Goal: Information Seeking & Learning: Find specific fact

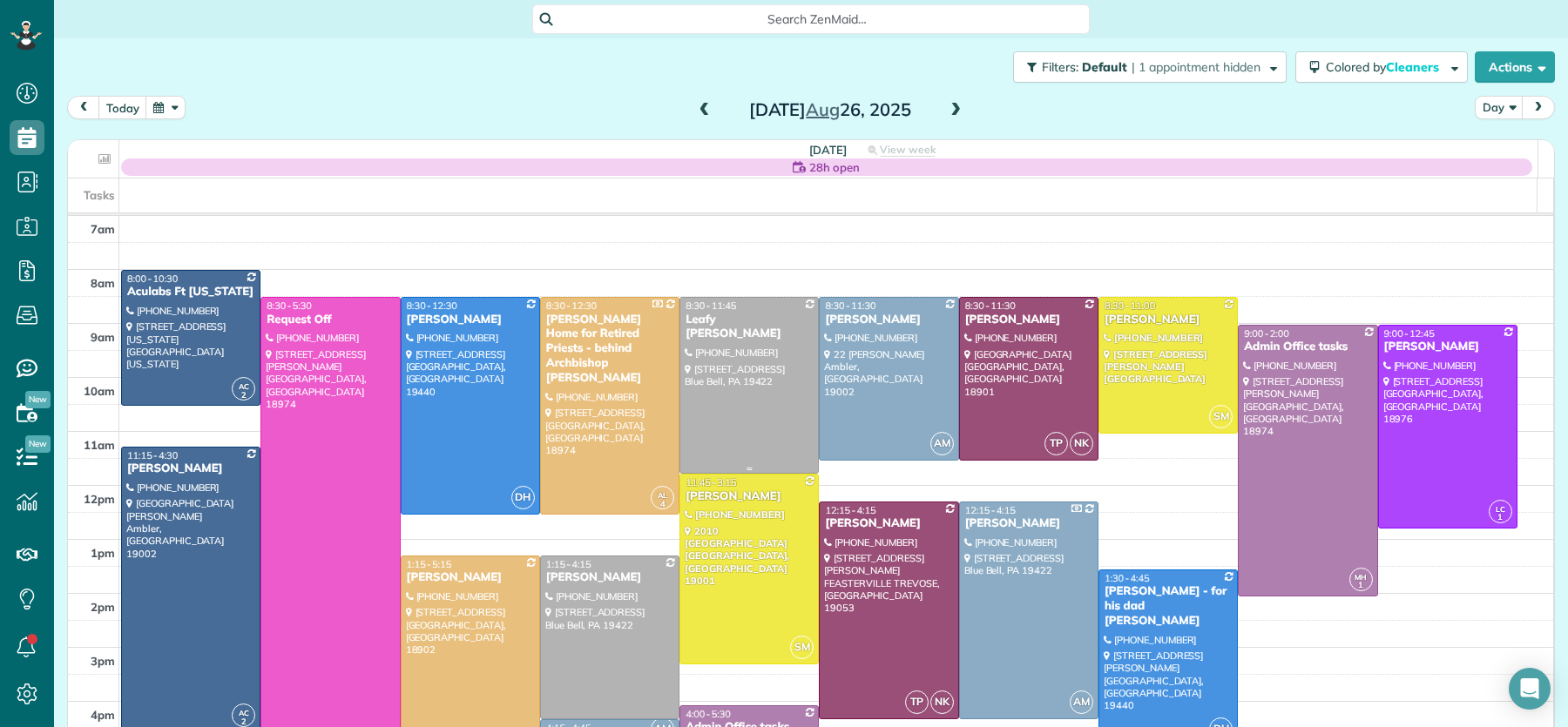
scroll to position [70, 0]
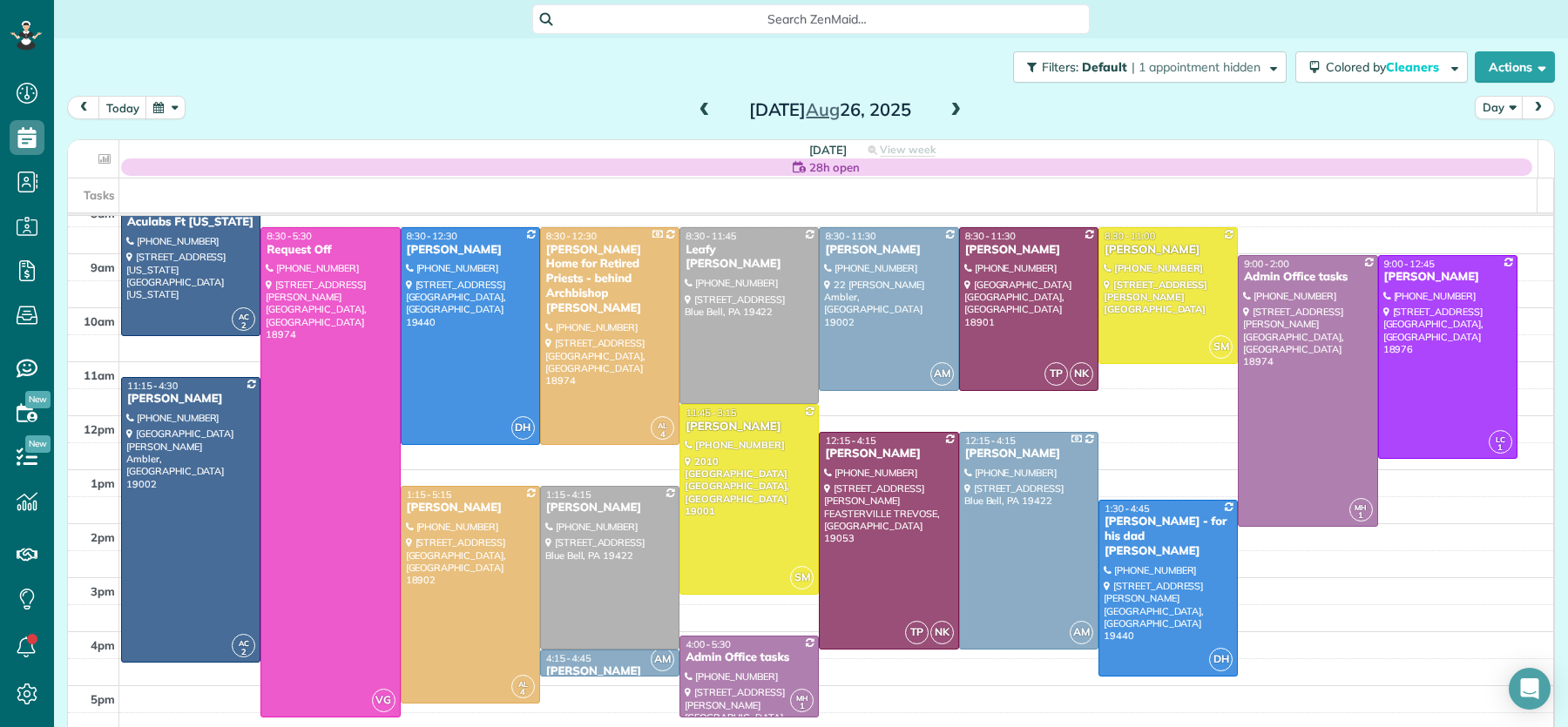
click at [699, 106] on span at bounding box center [705, 111] width 19 height 16
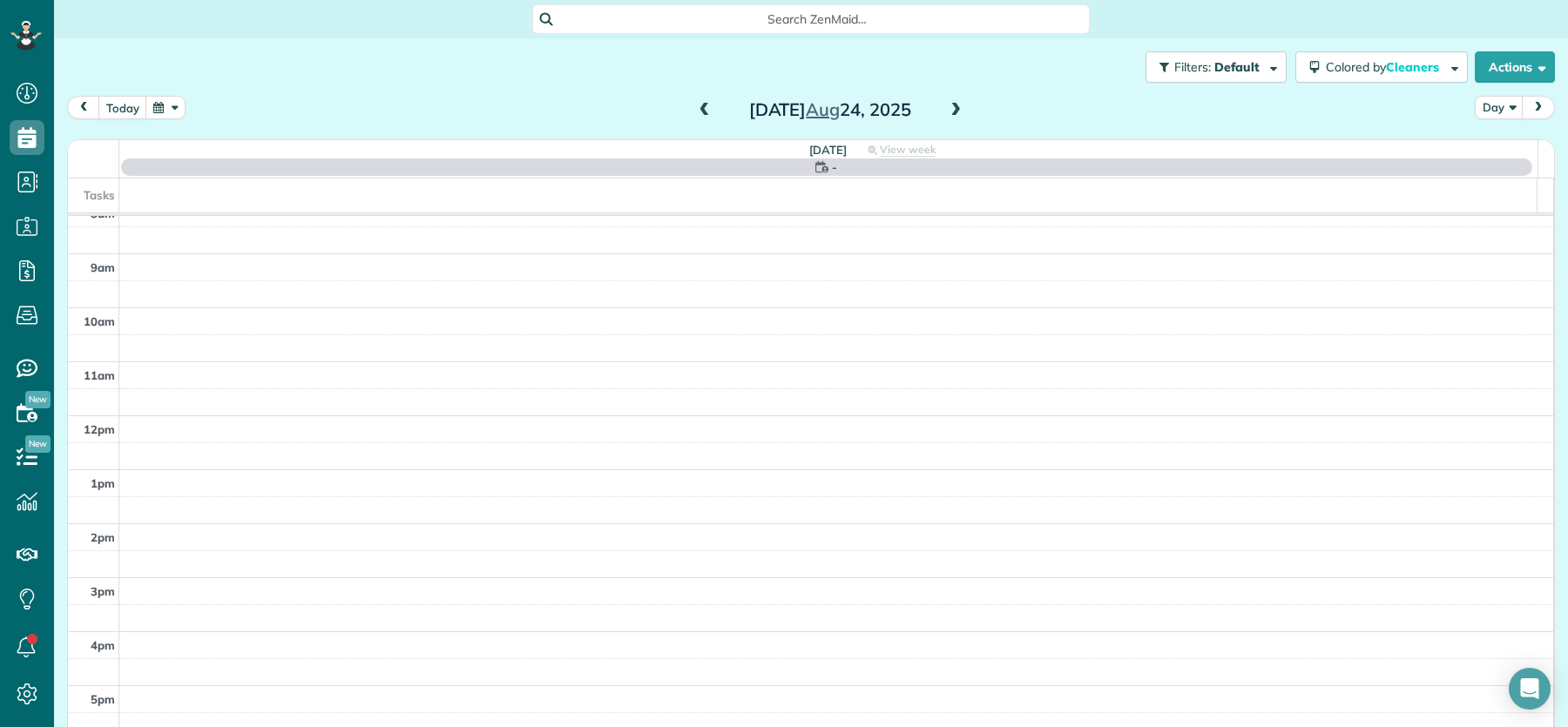
scroll to position [0, 0]
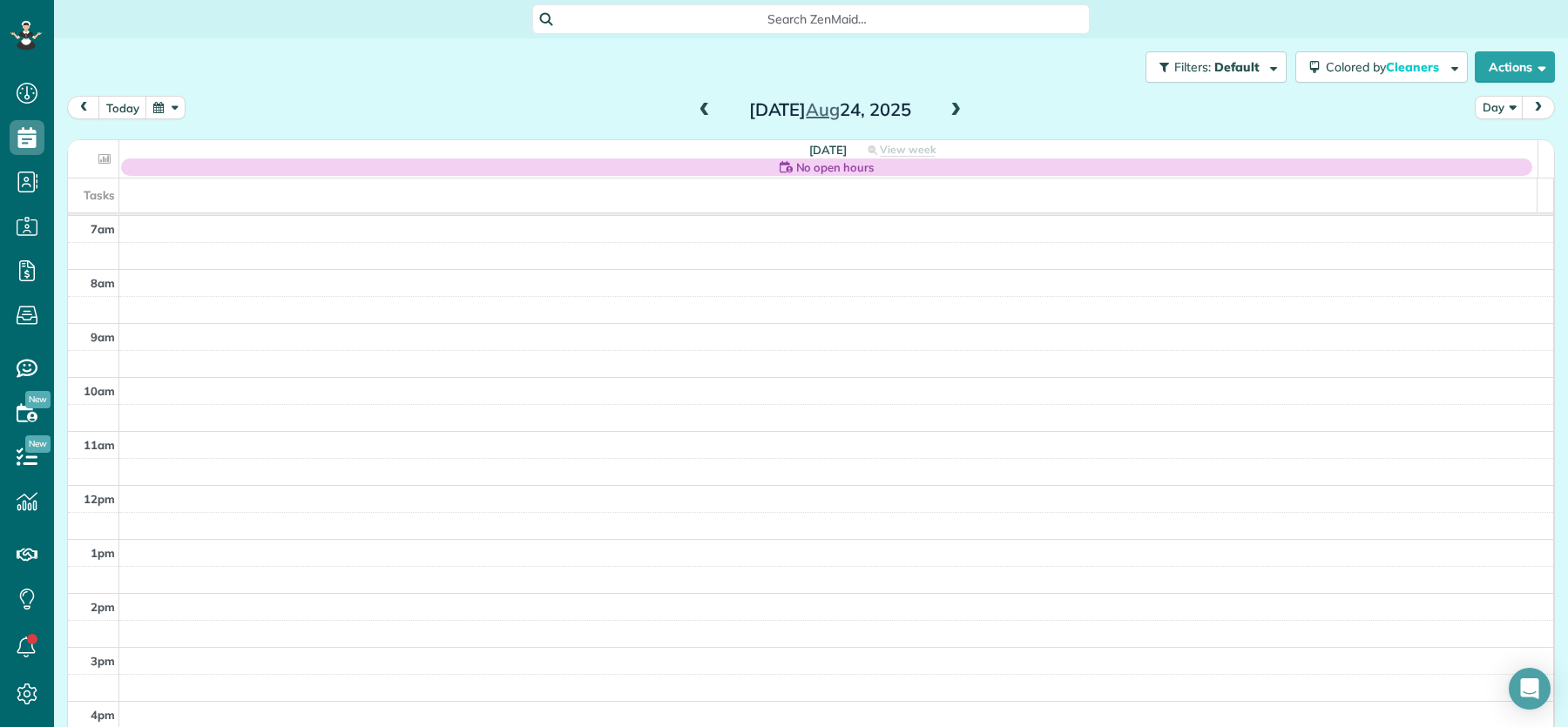
click at [699, 106] on span at bounding box center [705, 111] width 19 height 16
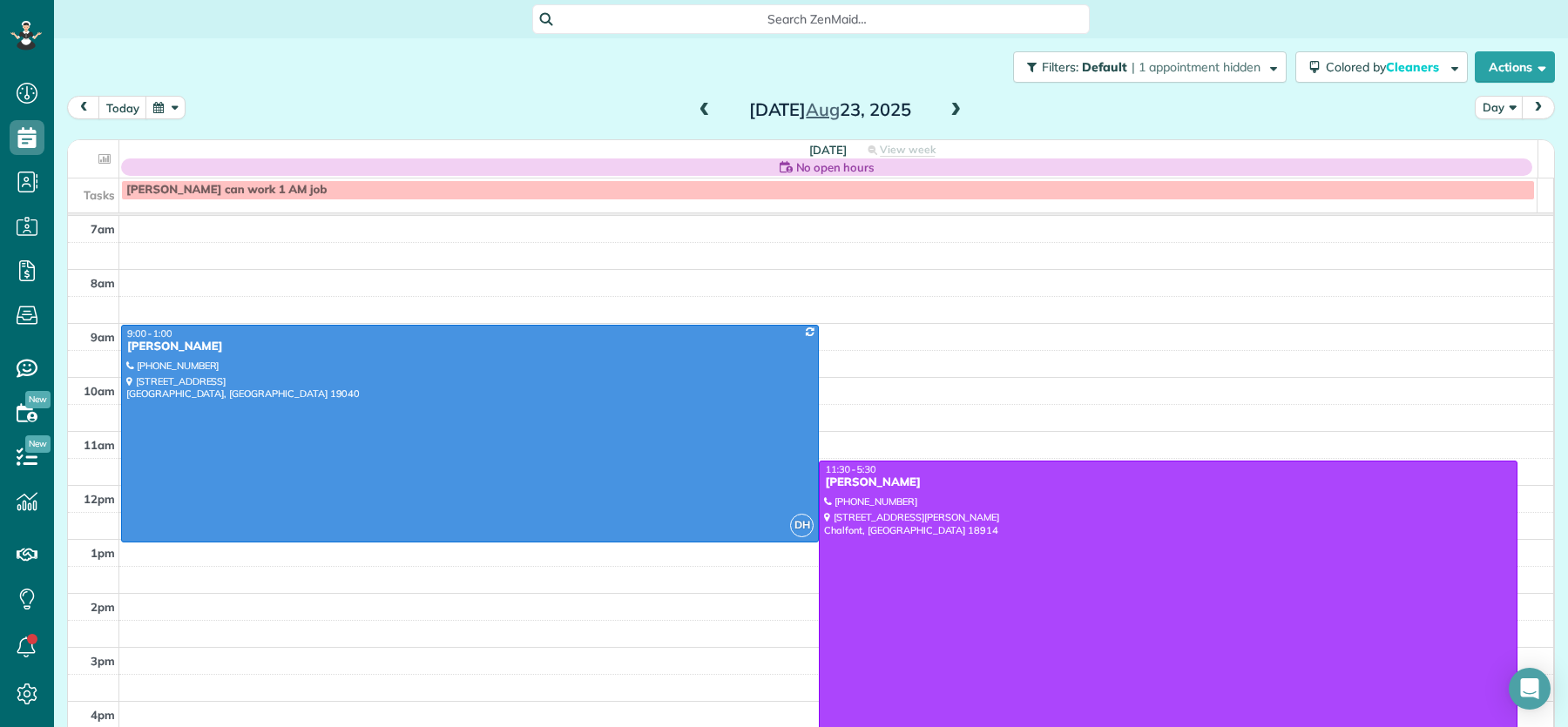
click at [699, 106] on span at bounding box center [705, 111] width 19 height 16
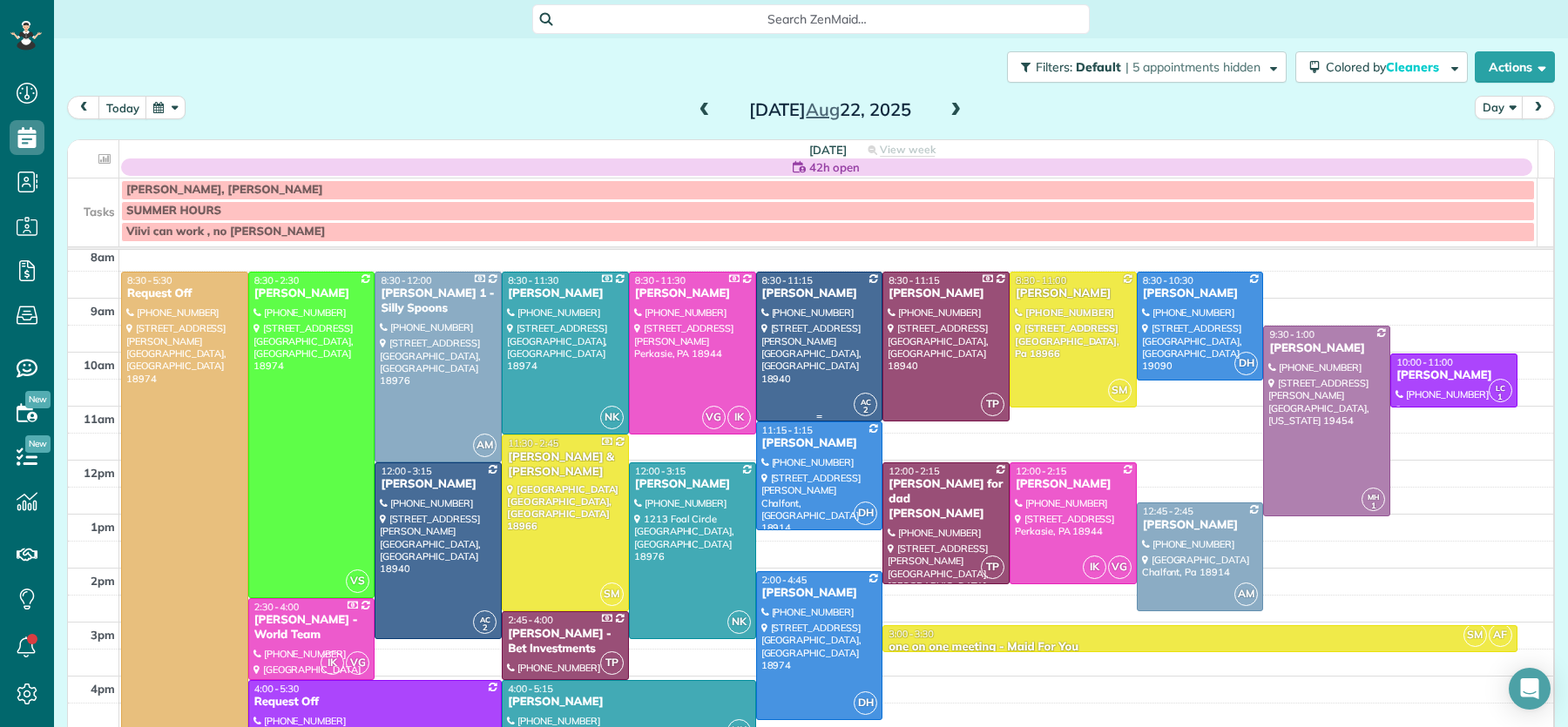
scroll to position [63, 0]
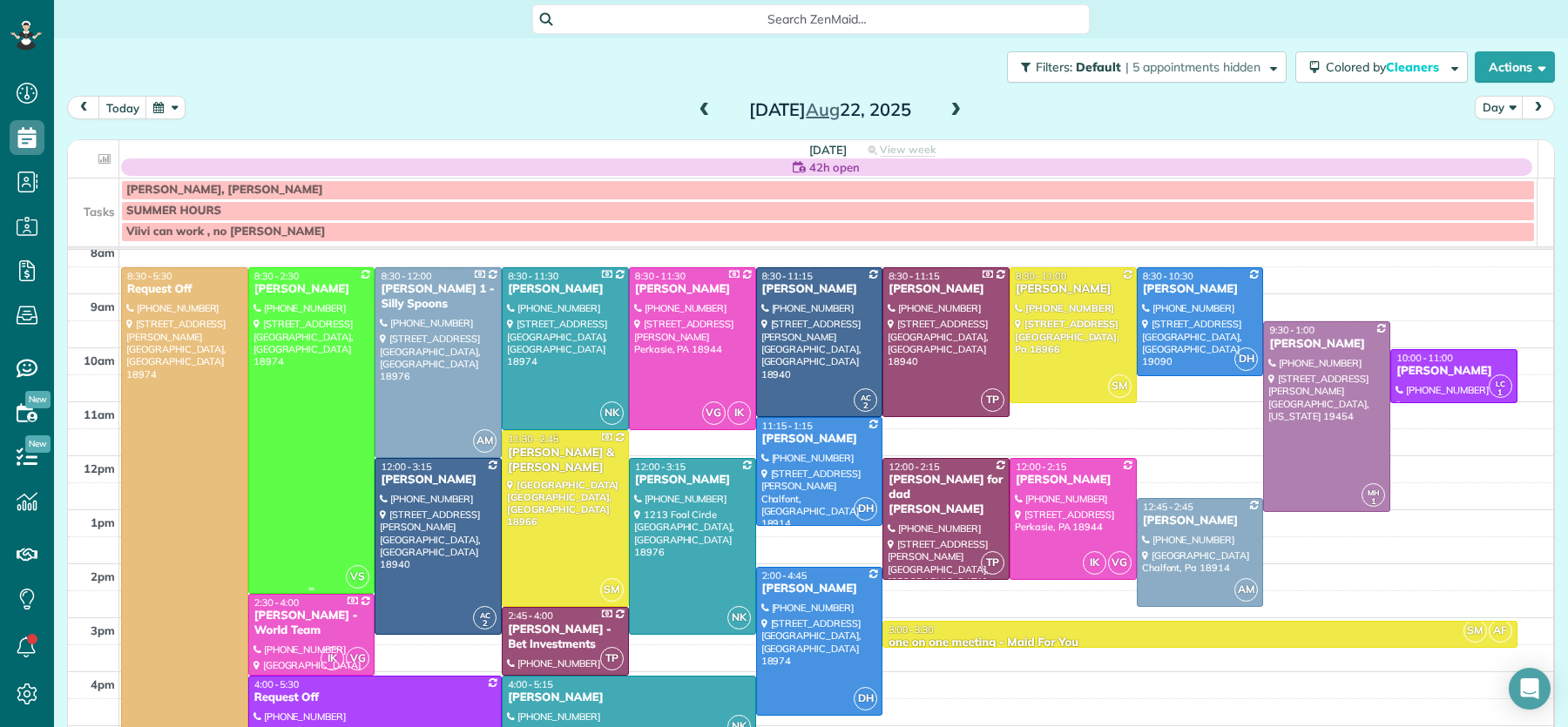
click at [288, 289] on div "Joe Weidenburner" at bounding box center [311, 289] width 117 height 15
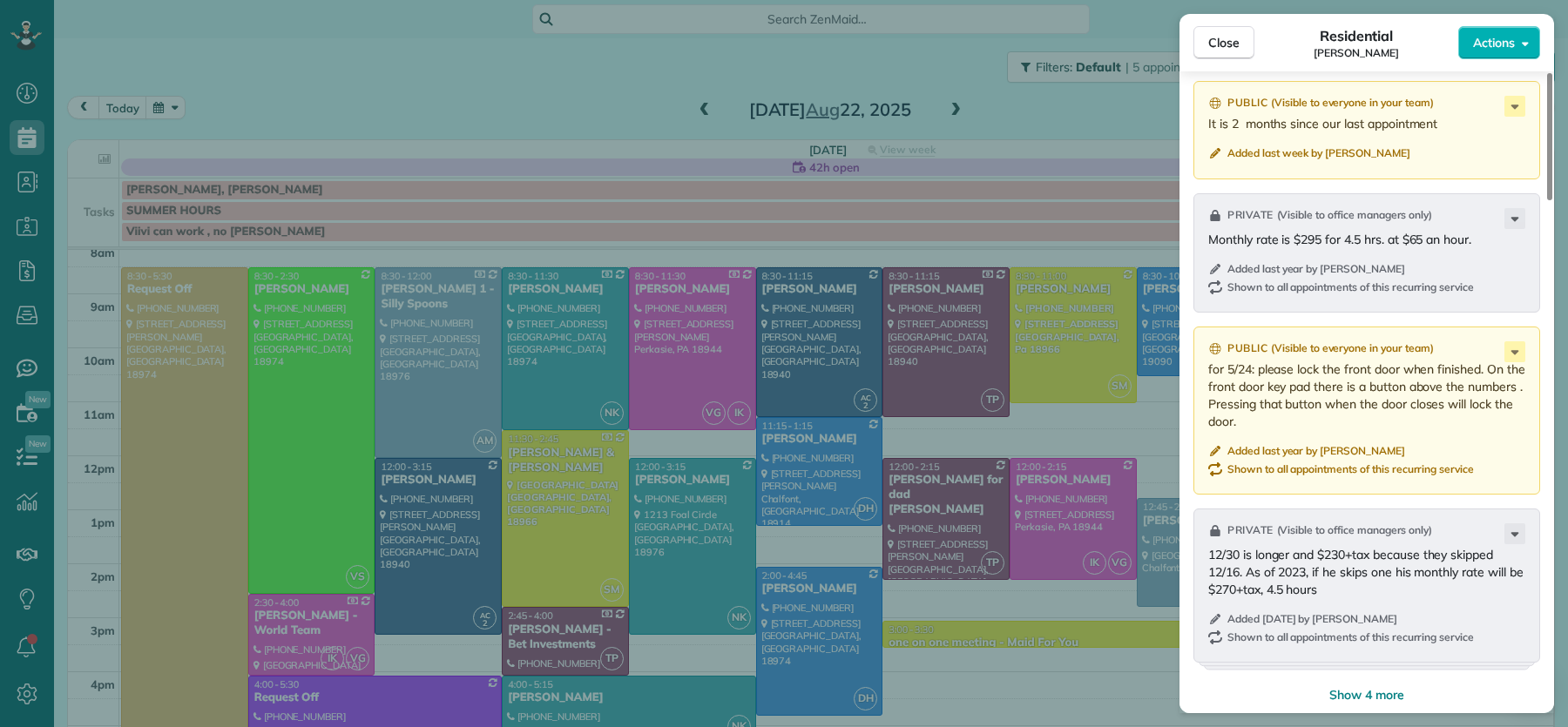
scroll to position [2004, 0]
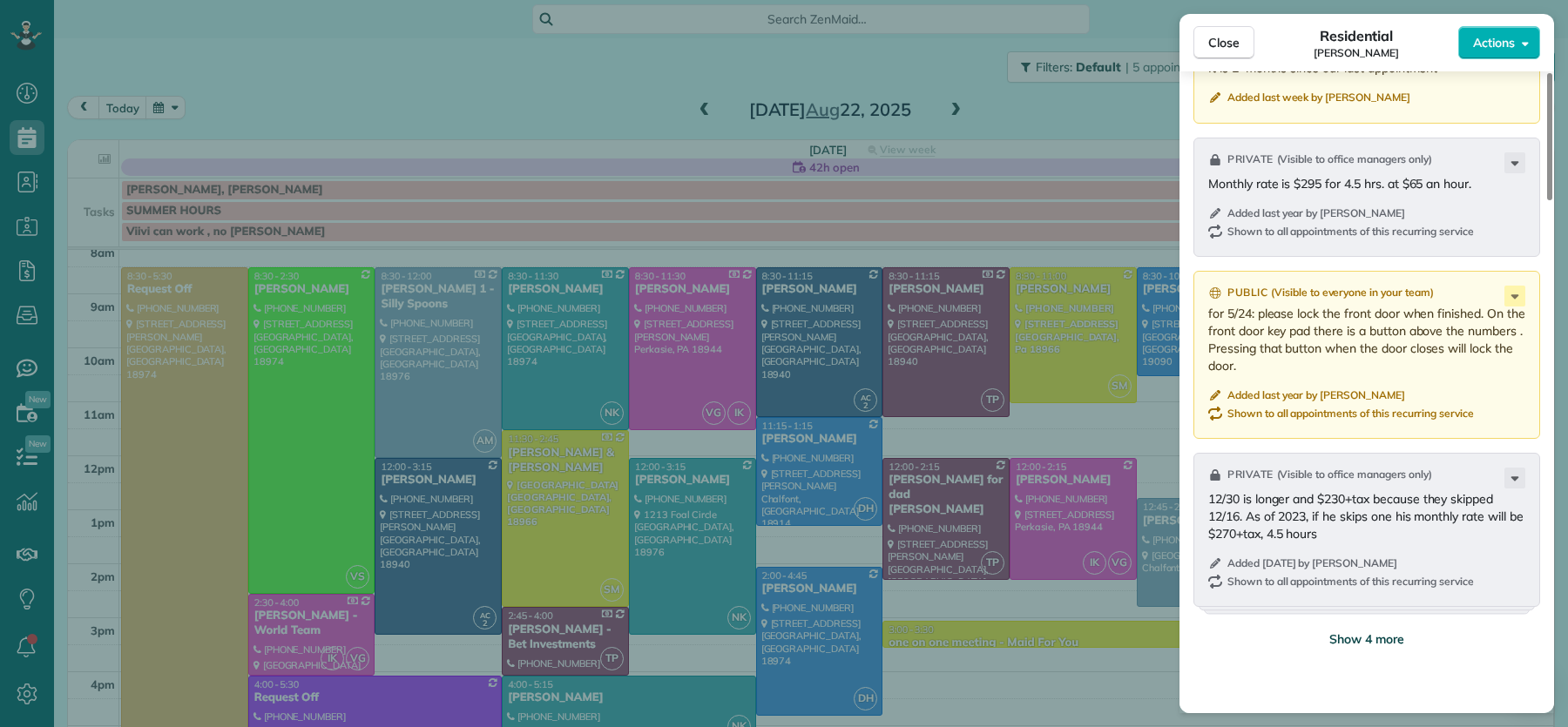
click at [1375, 641] on span "Show 4 more" at bounding box center [1366, 639] width 75 height 18
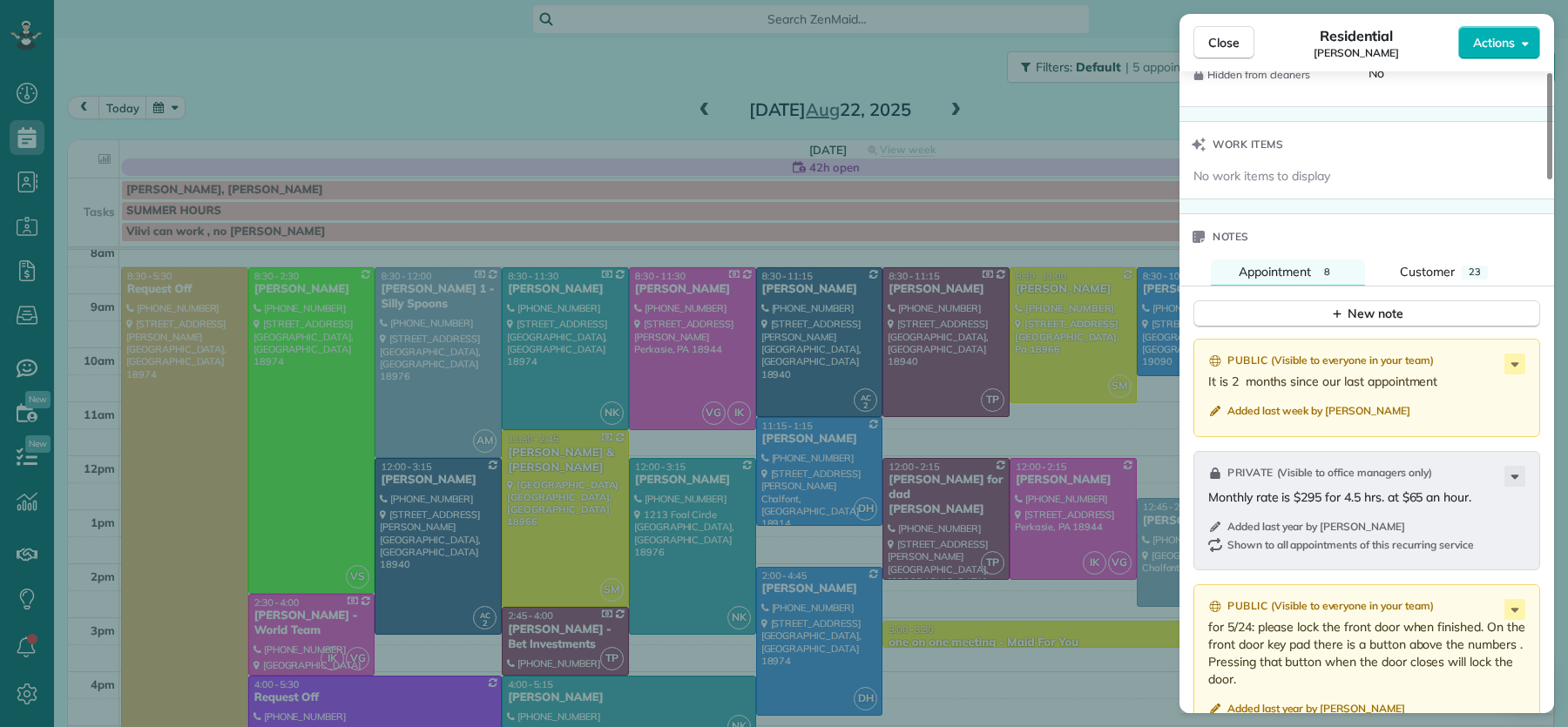
scroll to position [1686, 0]
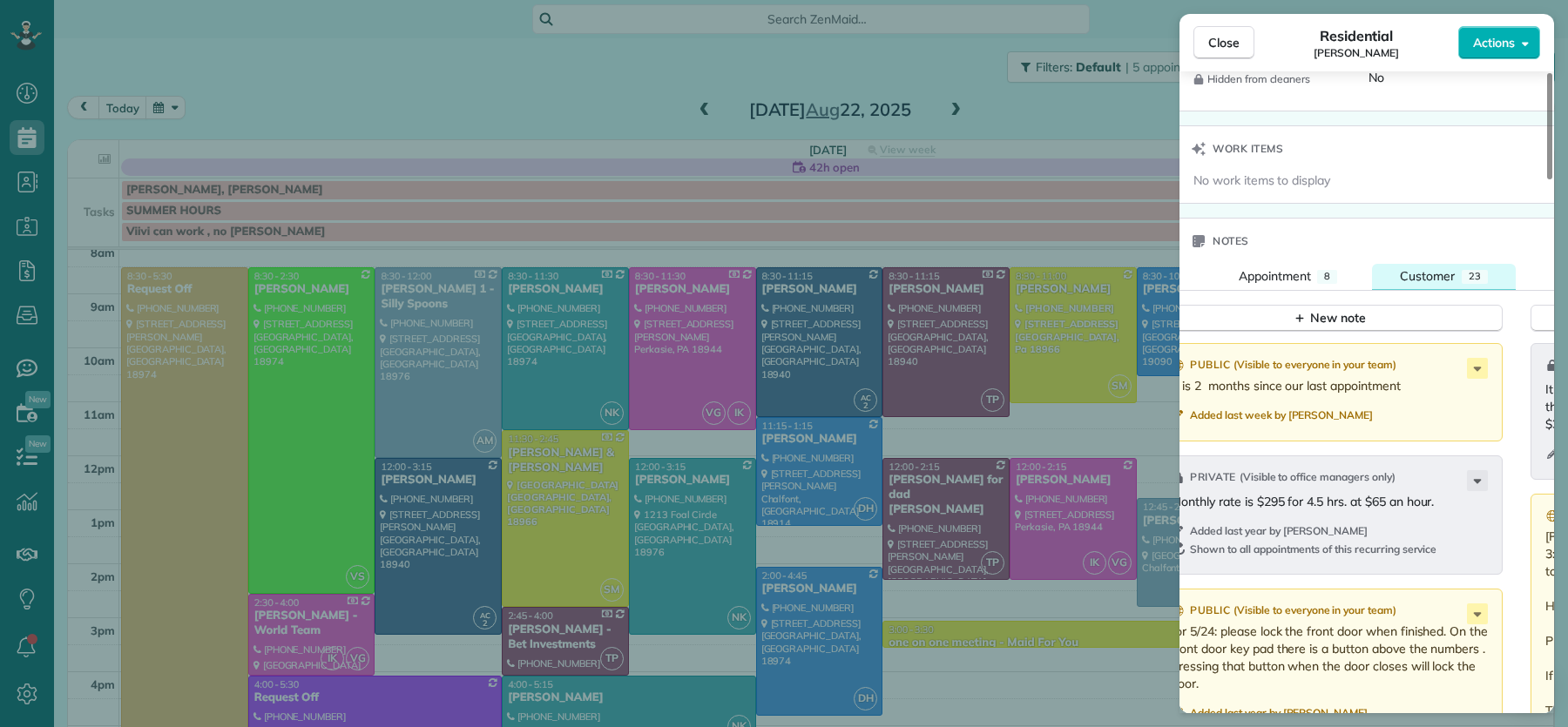
click at [1418, 283] on span "Customer" at bounding box center [1427, 276] width 55 height 16
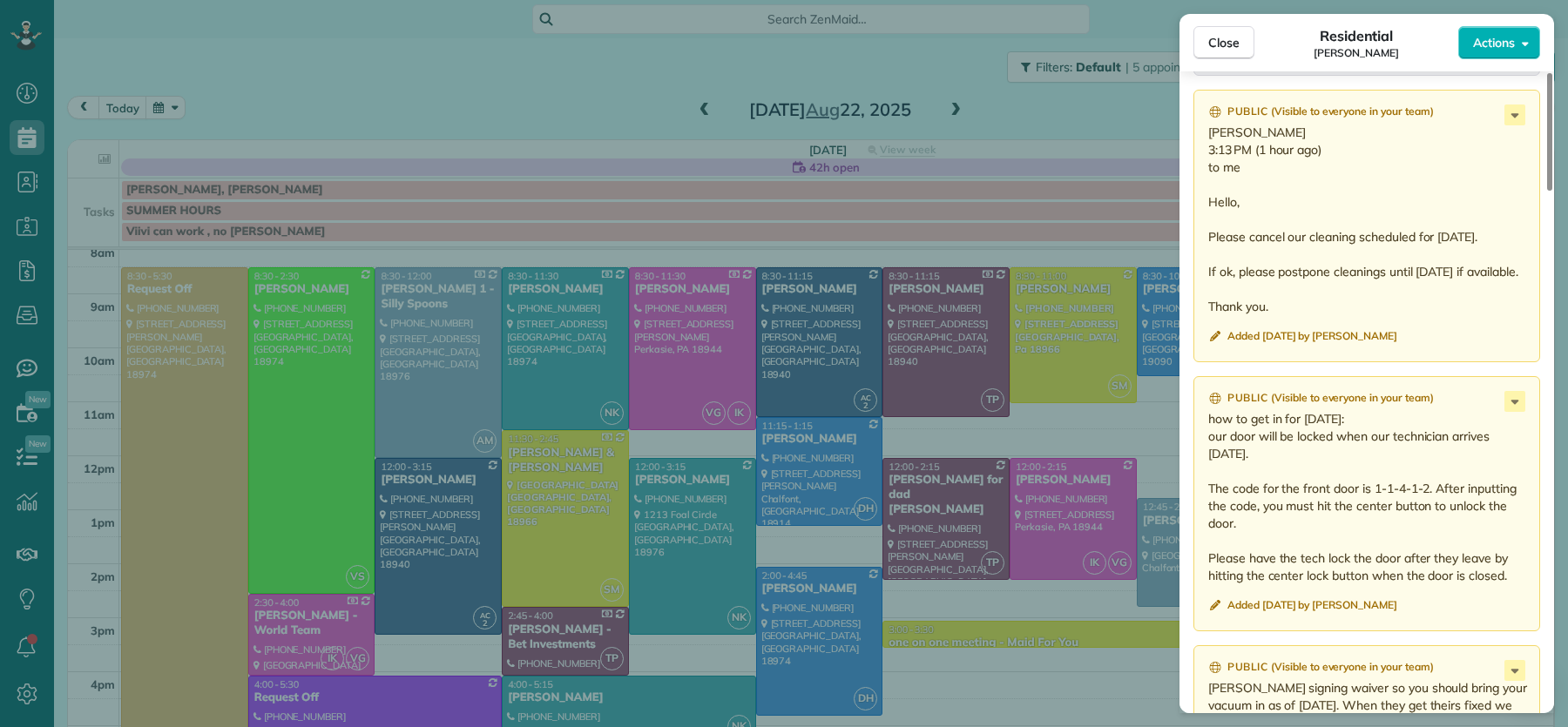
scroll to position [2092, 0]
drag, startPoint x: 1229, startPoint y: 38, endPoint x: 902, endPoint y: 426, distance: 507.4
click at [1229, 39] on span "Close" at bounding box center [1223, 43] width 31 height 18
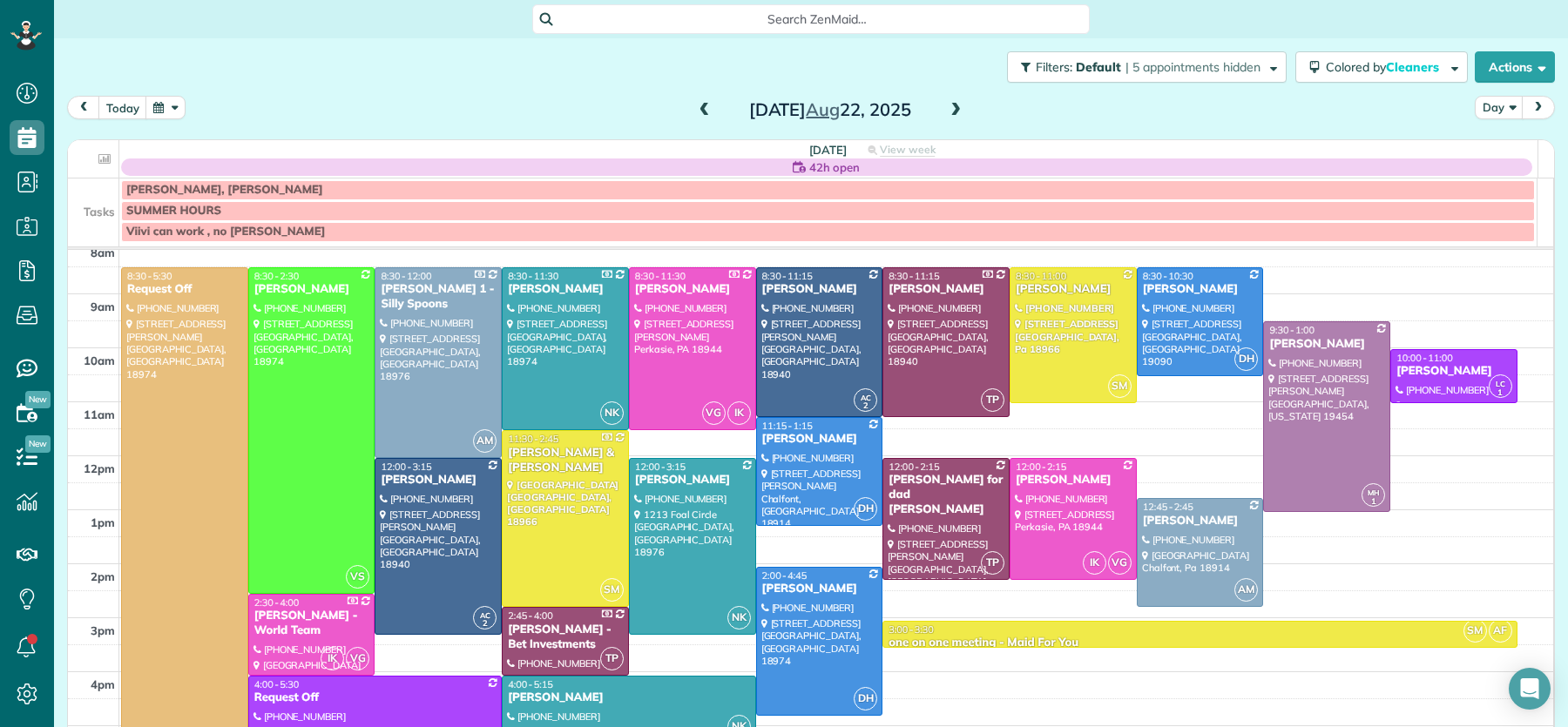
click at [947, 105] on span at bounding box center [956, 111] width 19 height 16
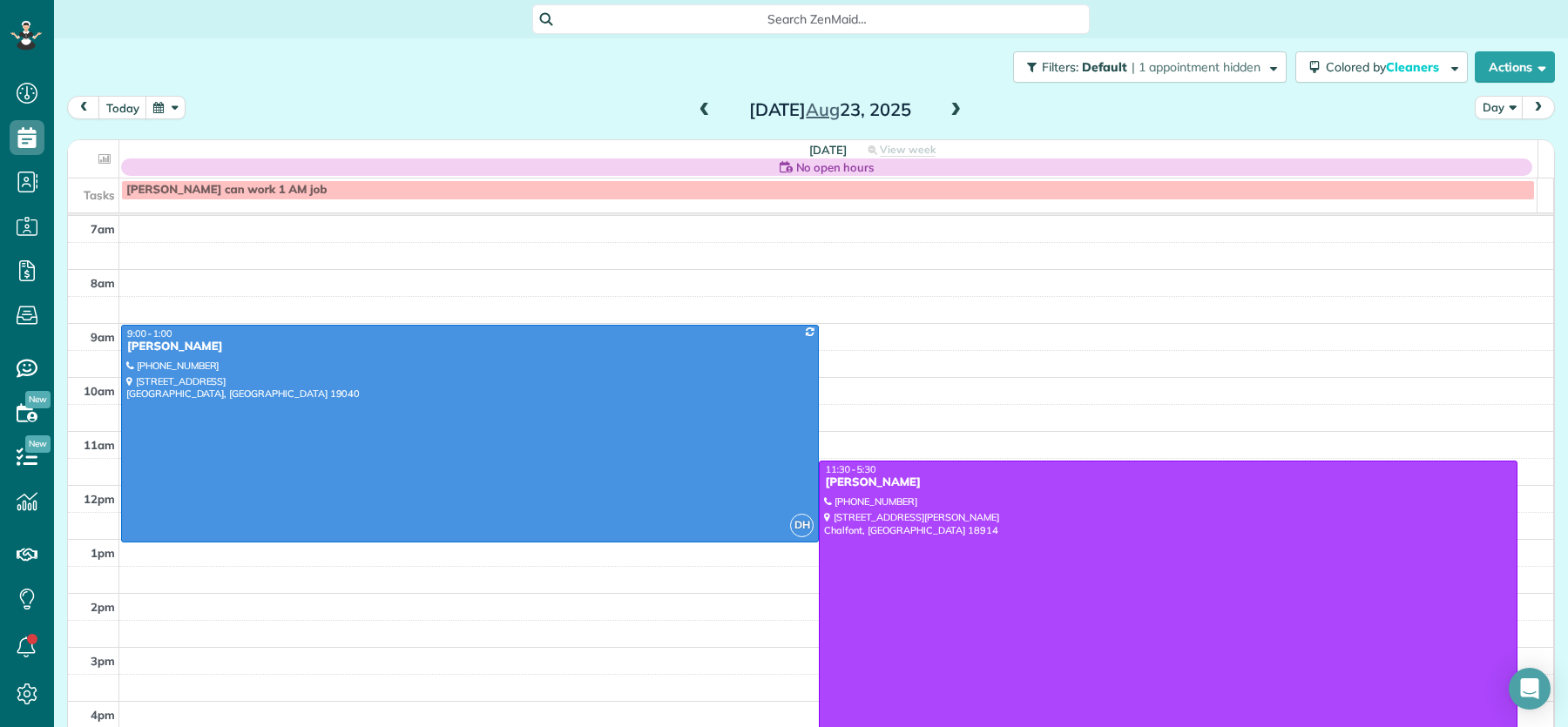
click at [695, 103] on span at bounding box center [705, 111] width 19 height 16
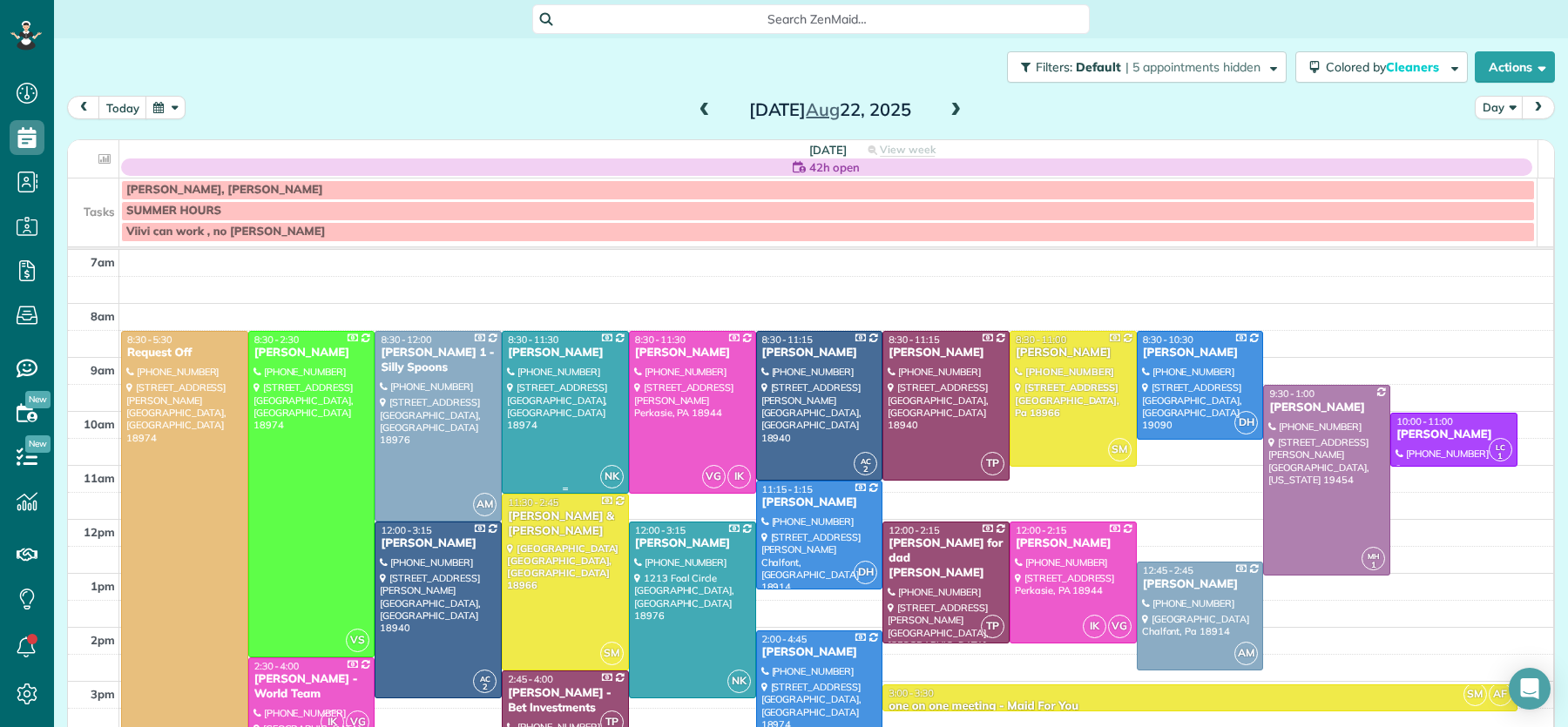
scroll to position [4, 0]
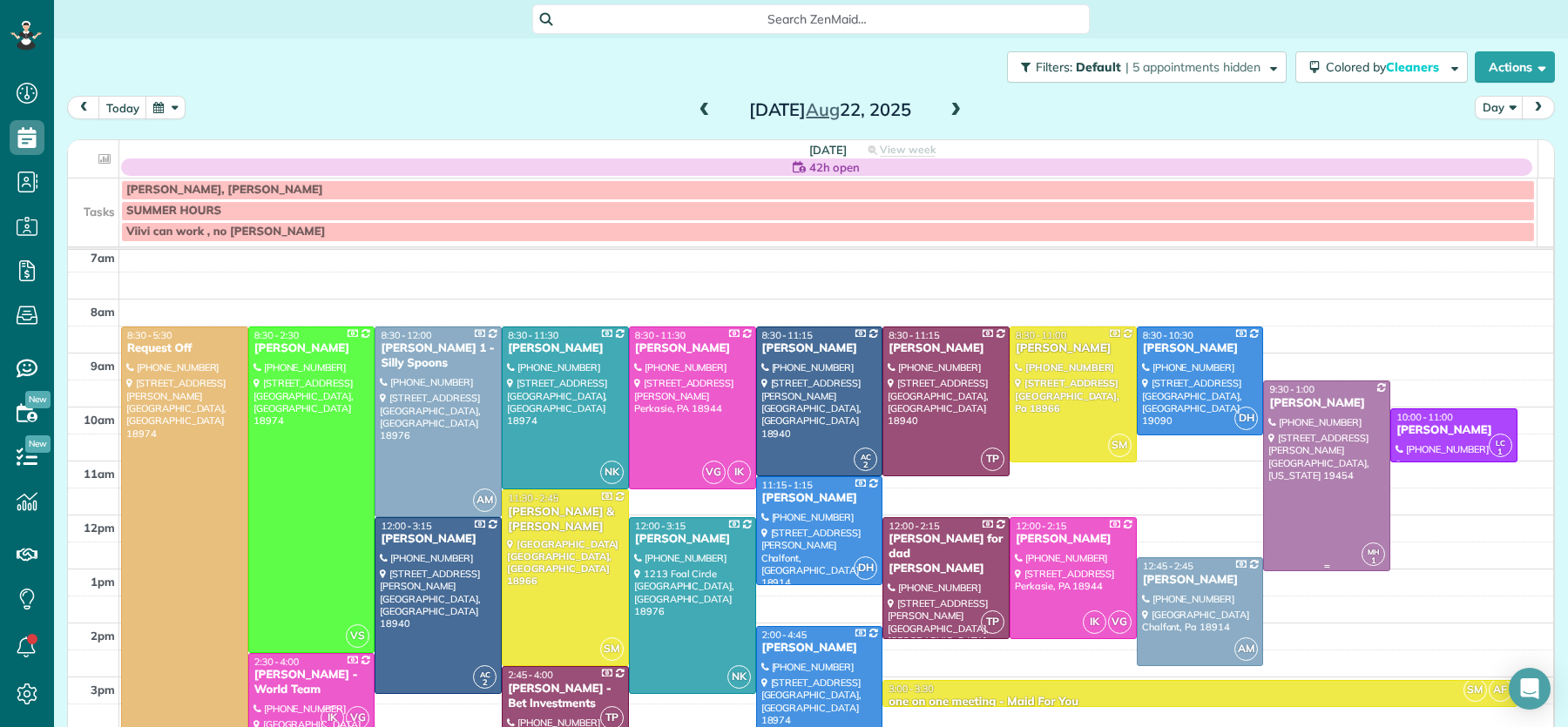
click at [1305, 398] on div "Charles DiSantis" at bounding box center [1327, 403] width 117 height 15
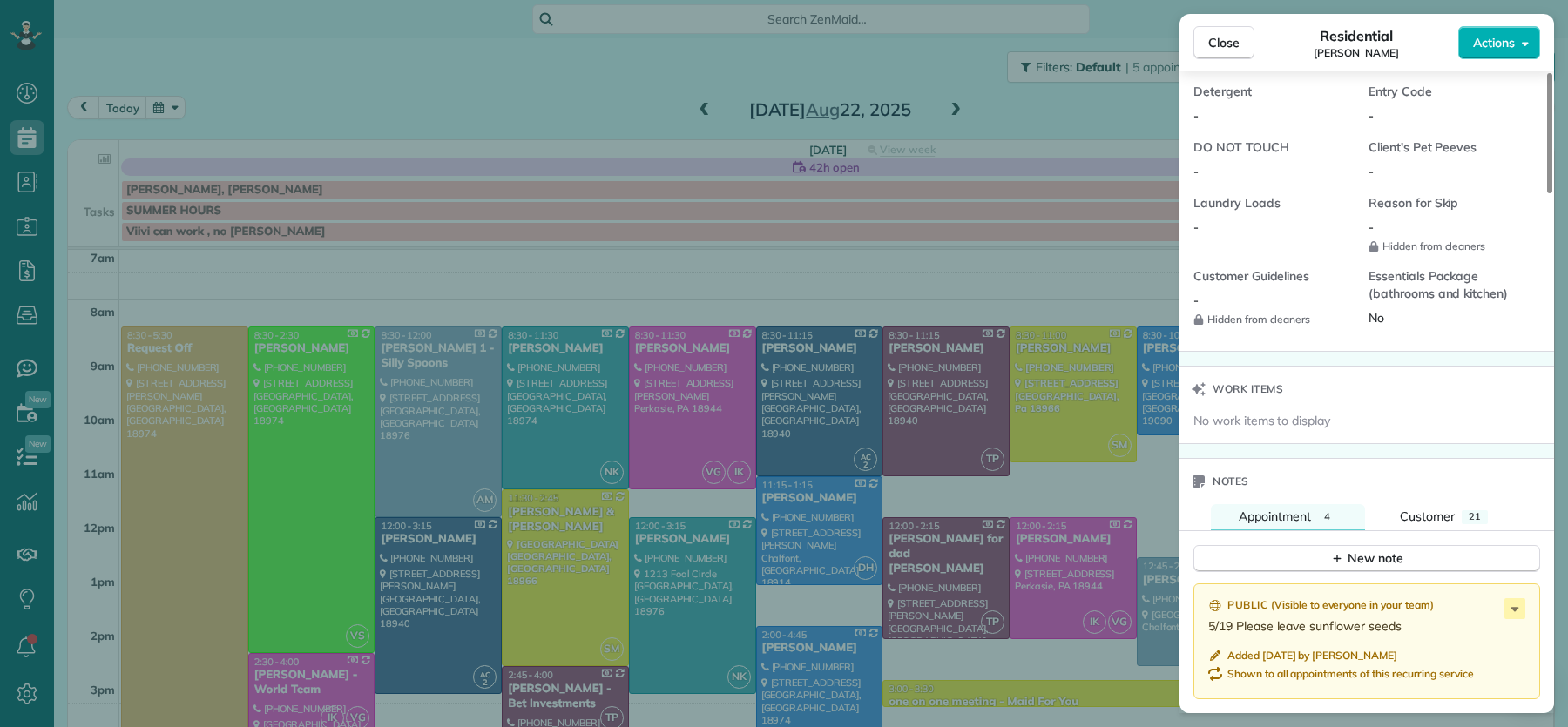
scroll to position [1559, 0]
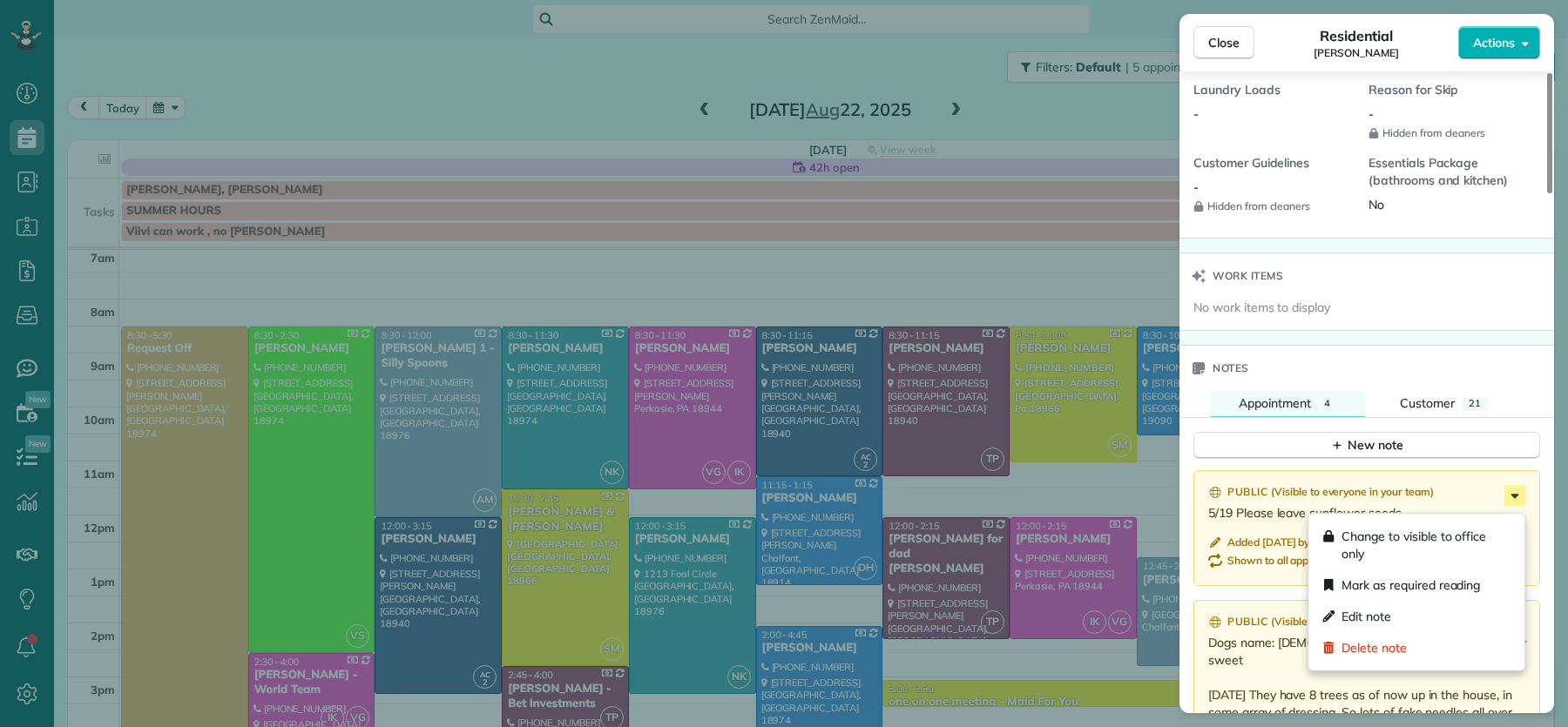
click at [1513, 498] on icon at bounding box center [1514, 495] width 8 height 4
click at [1461, 540] on span "Change to visible to office only" at bounding box center [1426, 545] width 169 height 35
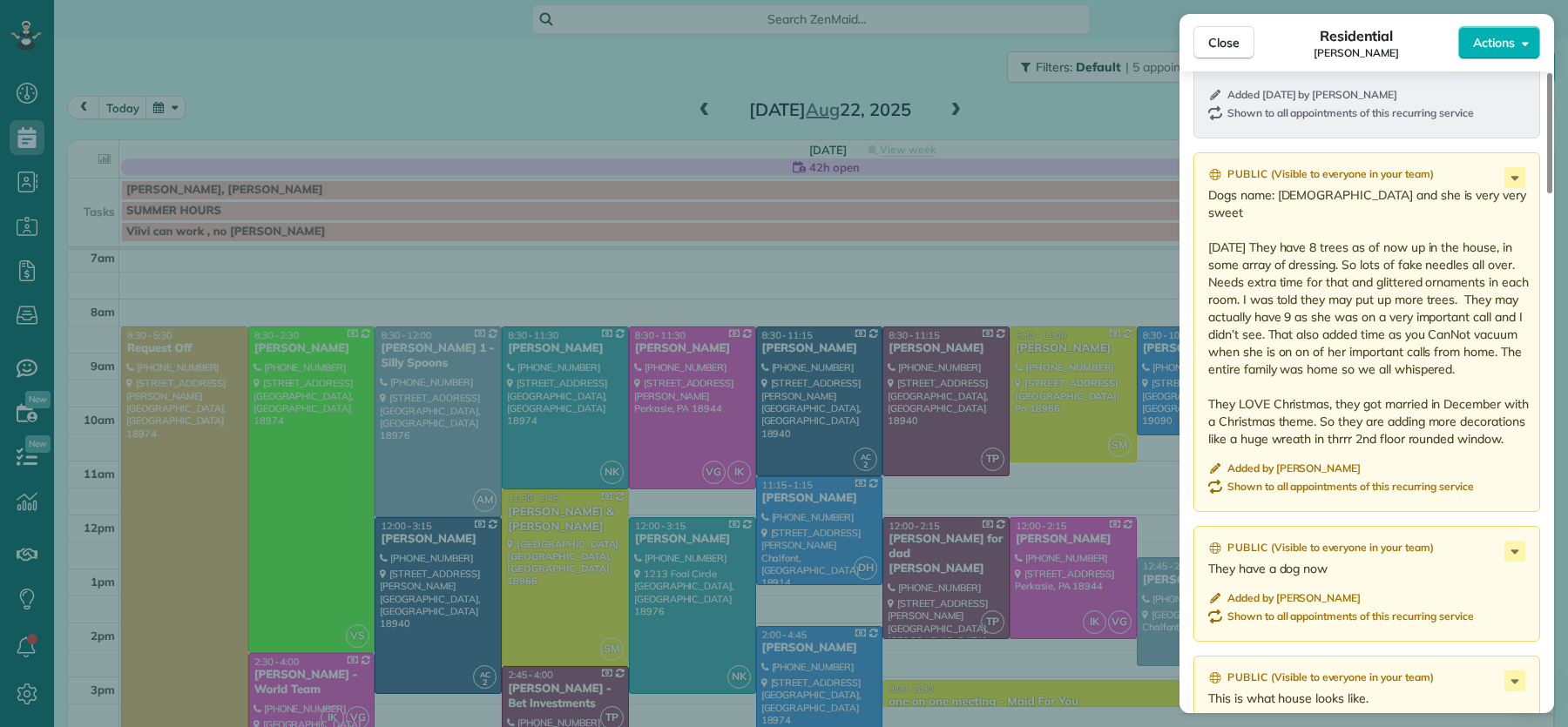
scroll to position [2192, 0]
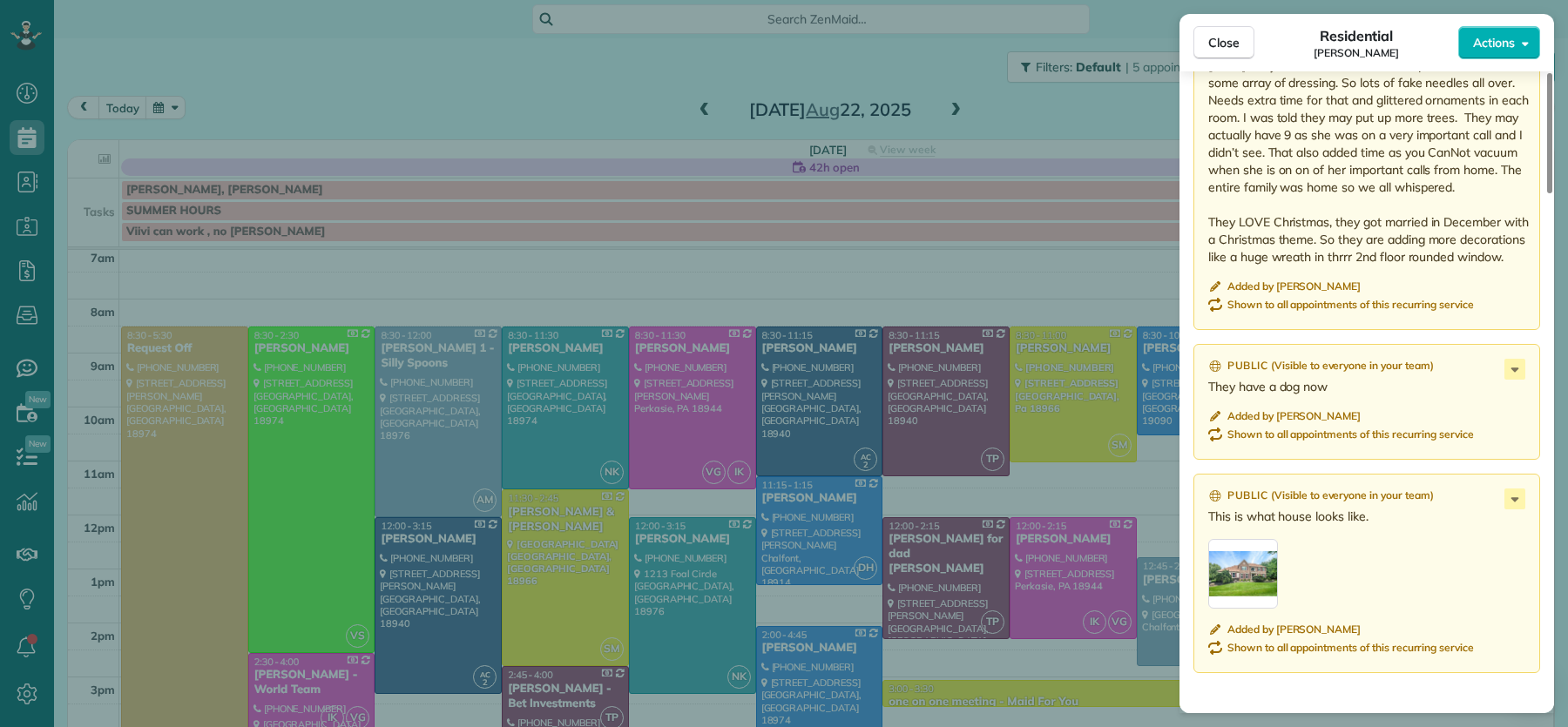
click at [1244, 581] on div "button" at bounding box center [1243, 574] width 70 height 70
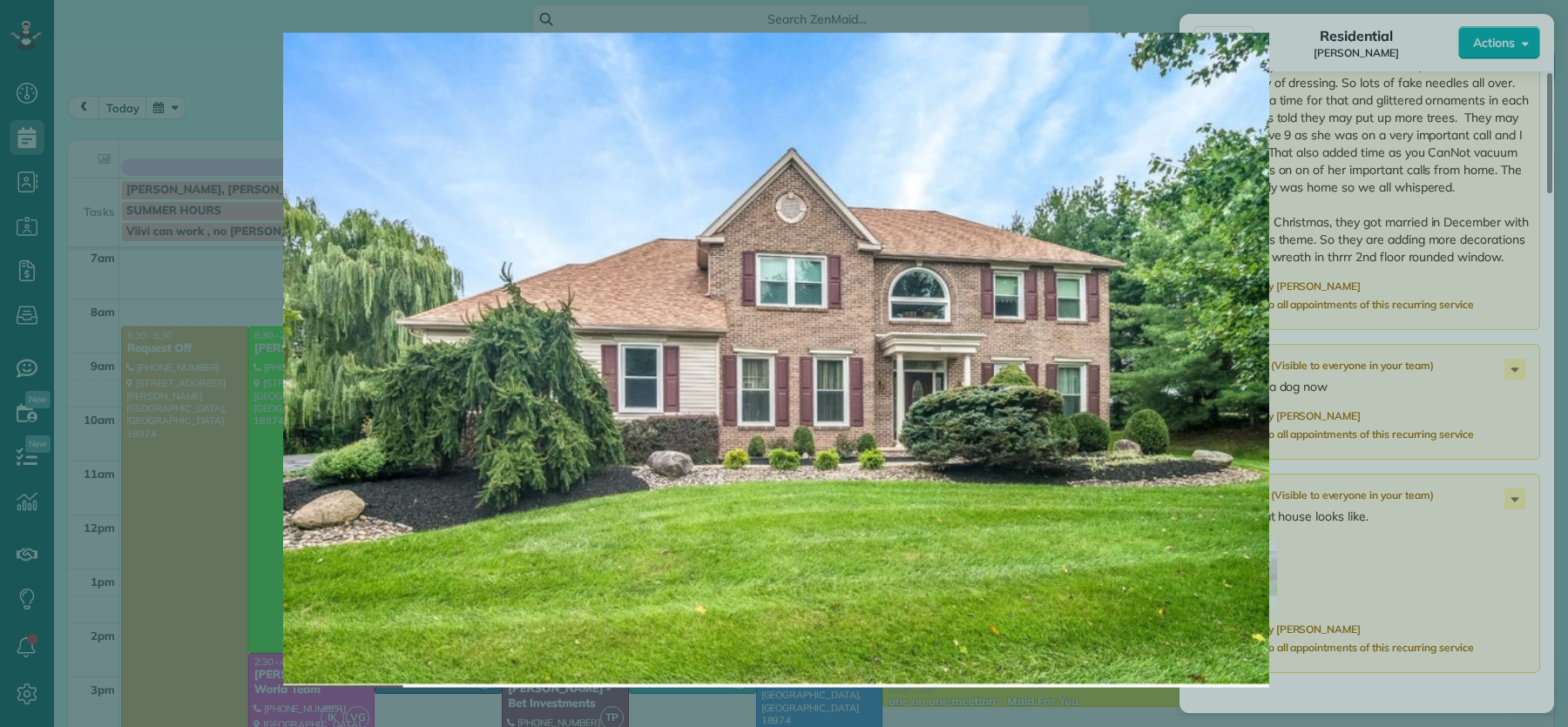
click at [1244, 581] on img at bounding box center [776, 360] width 1411 height 655
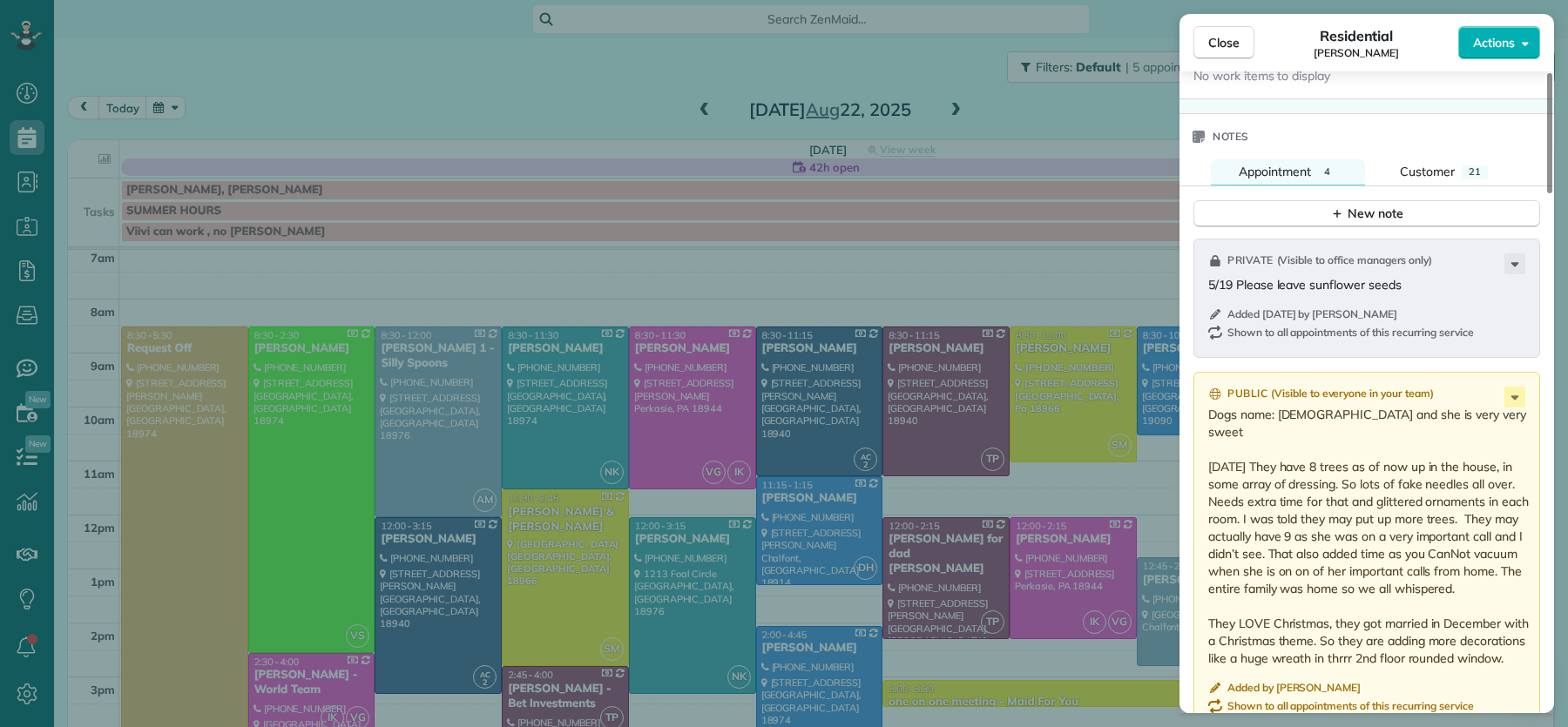
scroll to position [1761, 0]
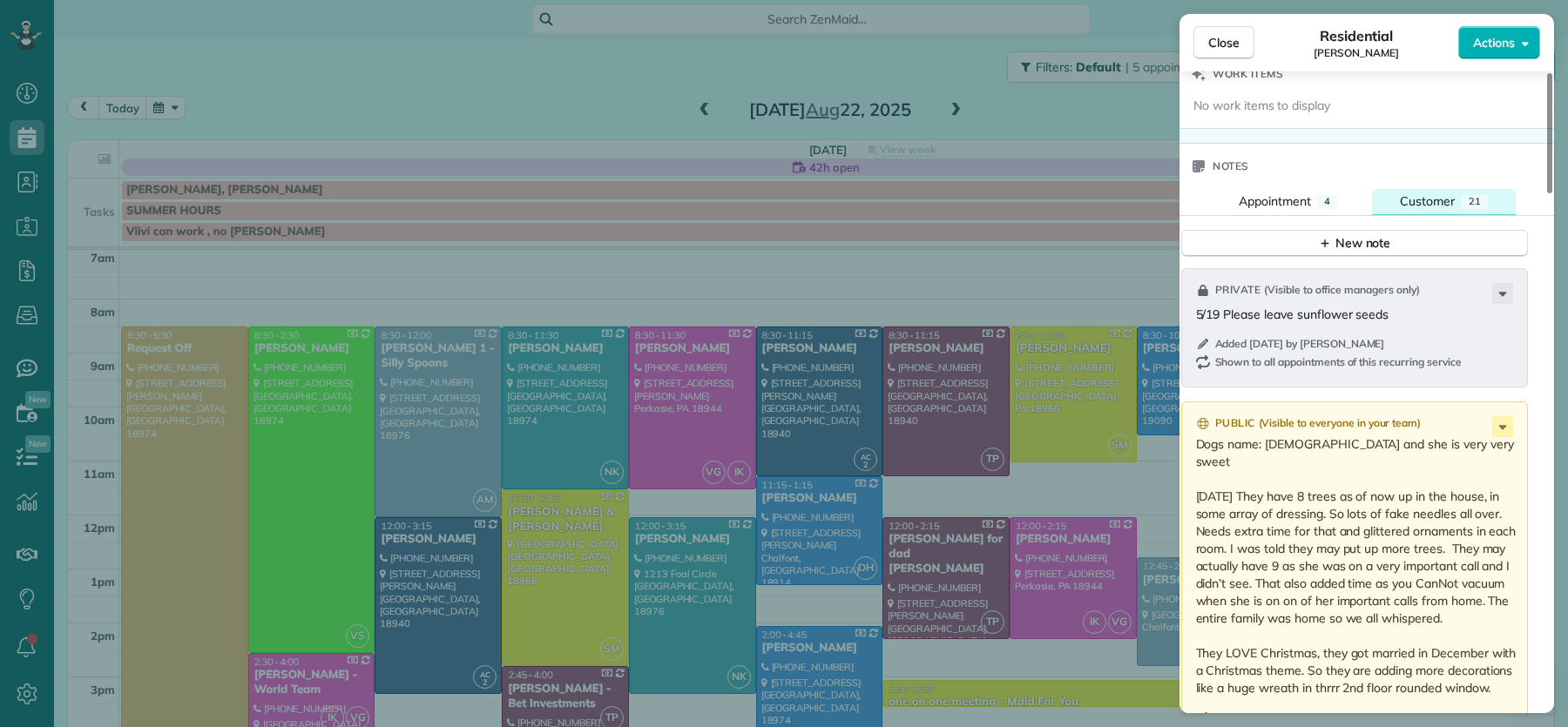
click at [1441, 204] on span "Customer" at bounding box center [1427, 201] width 55 height 16
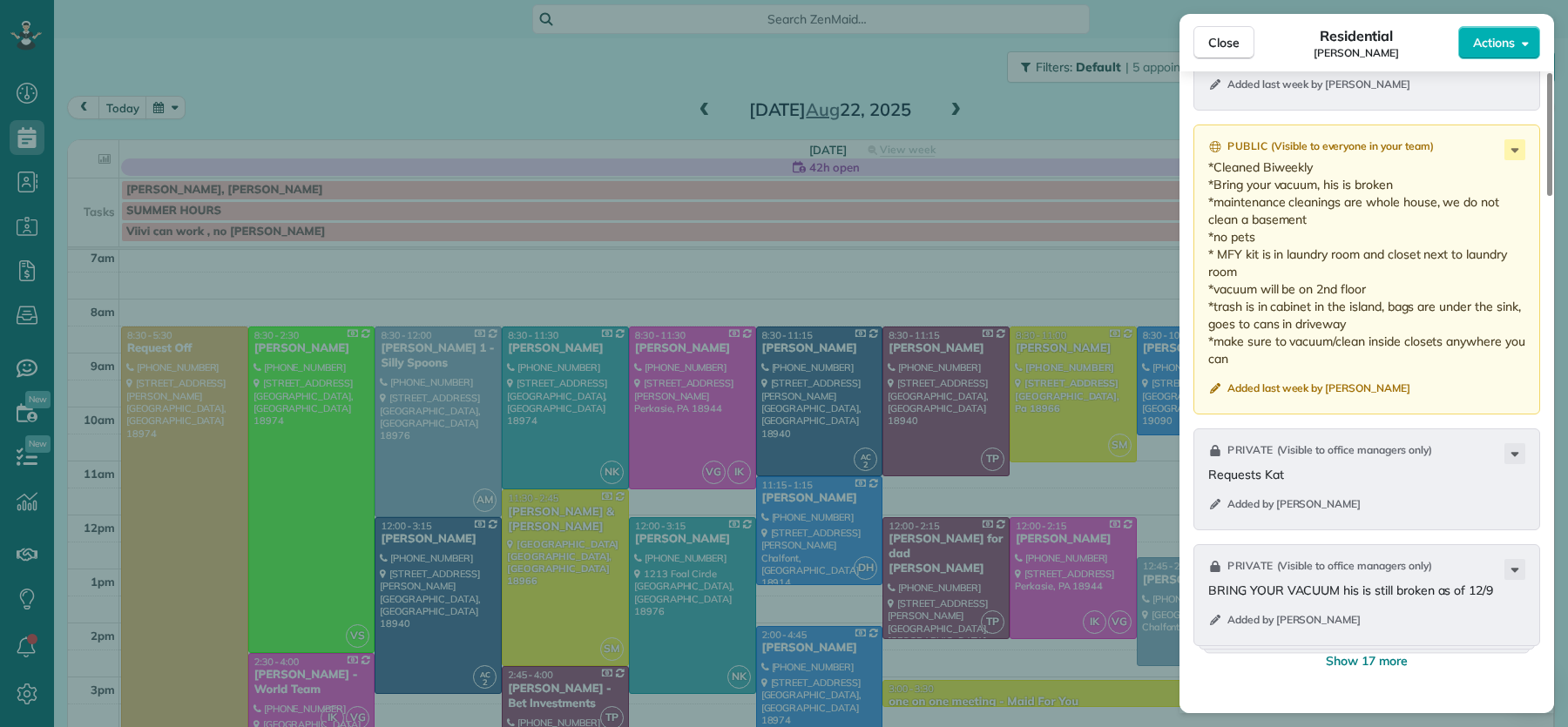
scroll to position [2157, 0]
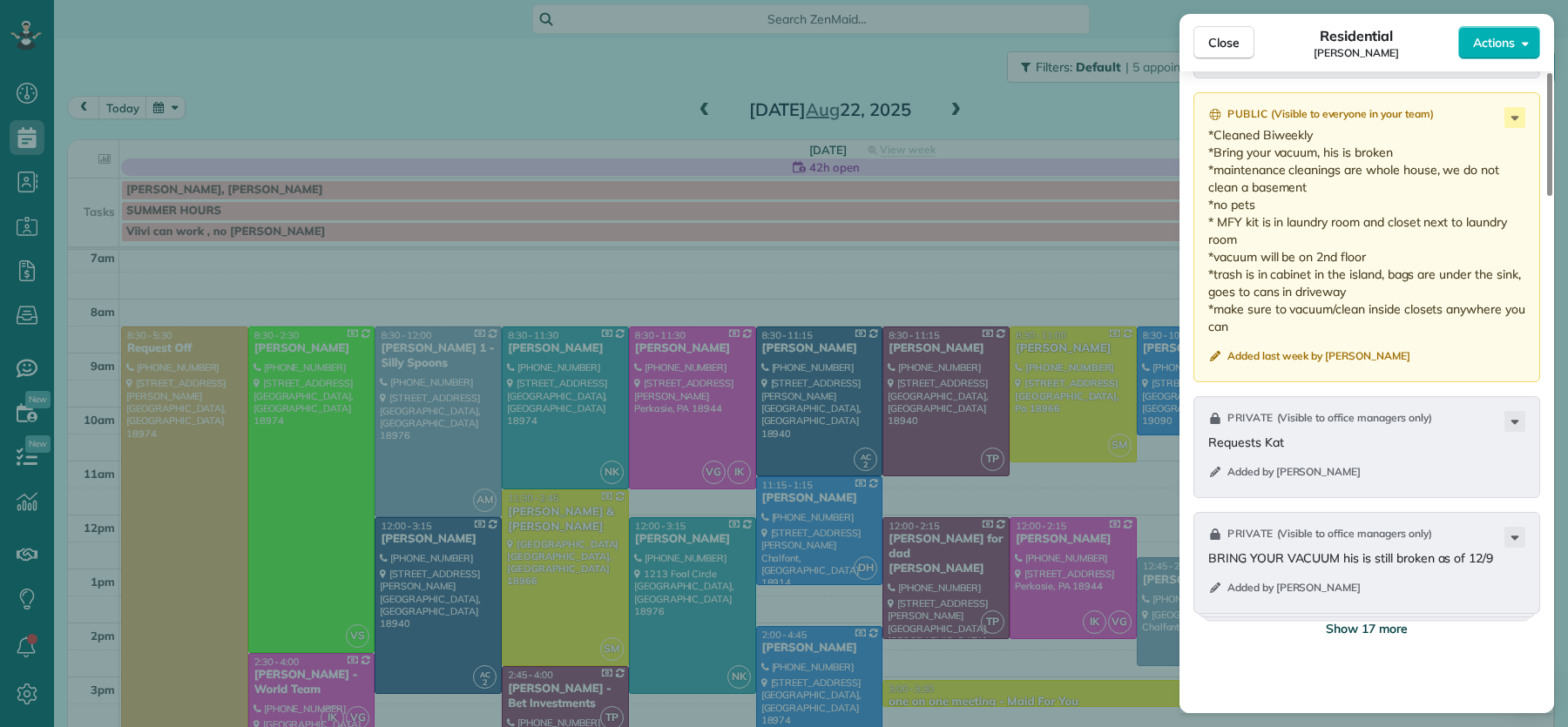
click at [1366, 636] on span "Show 17 more" at bounding box center [1367, 629] width 82 height 18
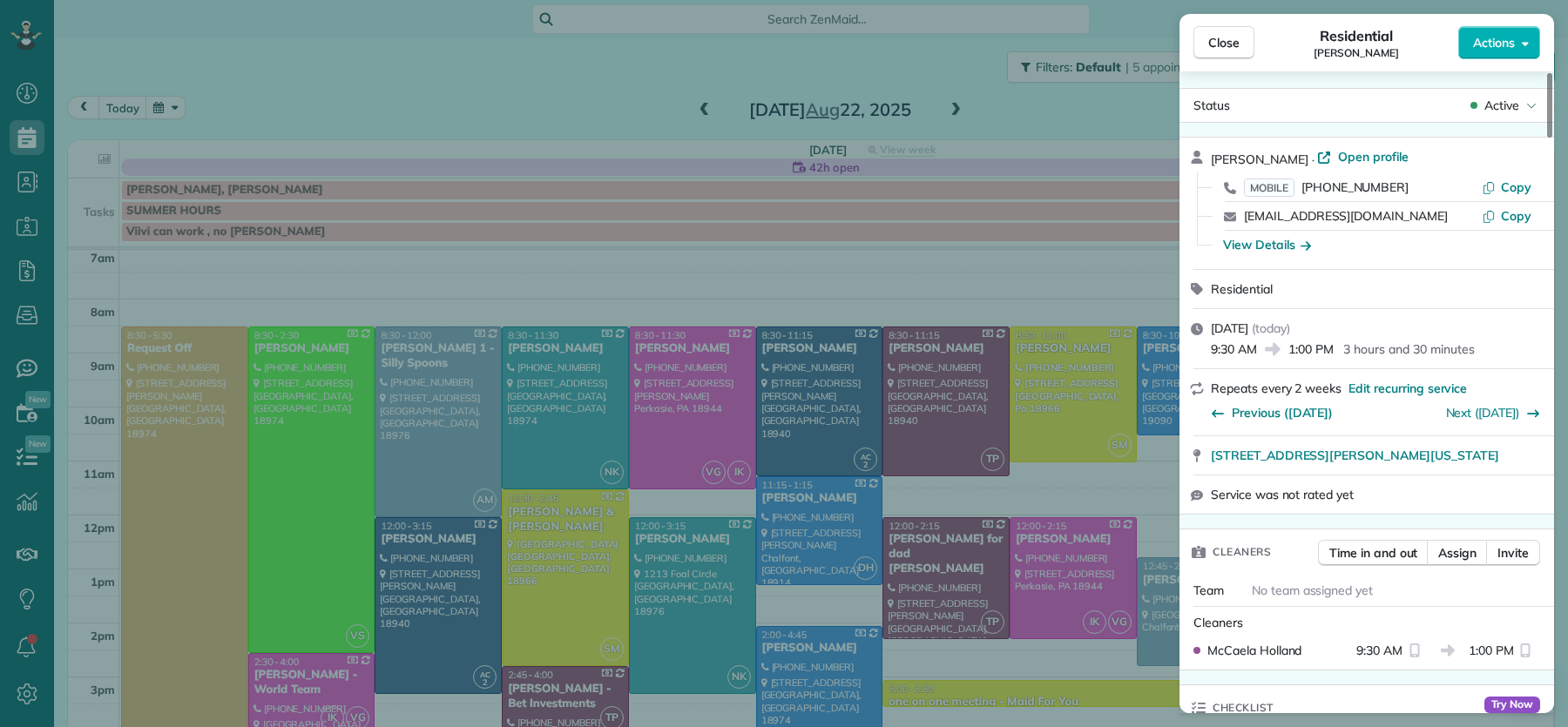
scroll to position [0, 0]
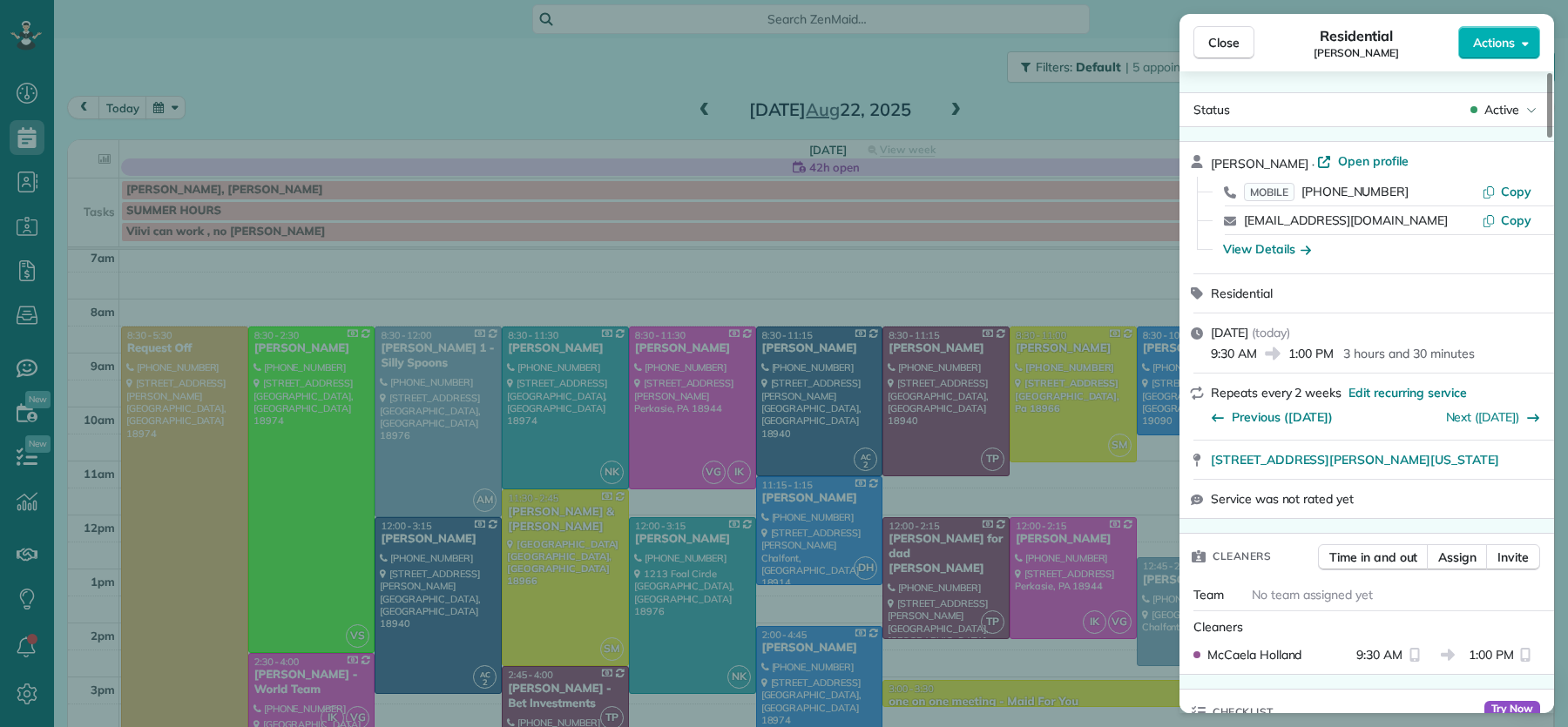
drag, startPoint x: 1221, startPoint y: 37, endPoint x: 1245, endPoint y: 86, distance: 54.6
click at [1221, 37] on span "Close" at bounding box center [1223, 43] width 31 height 18
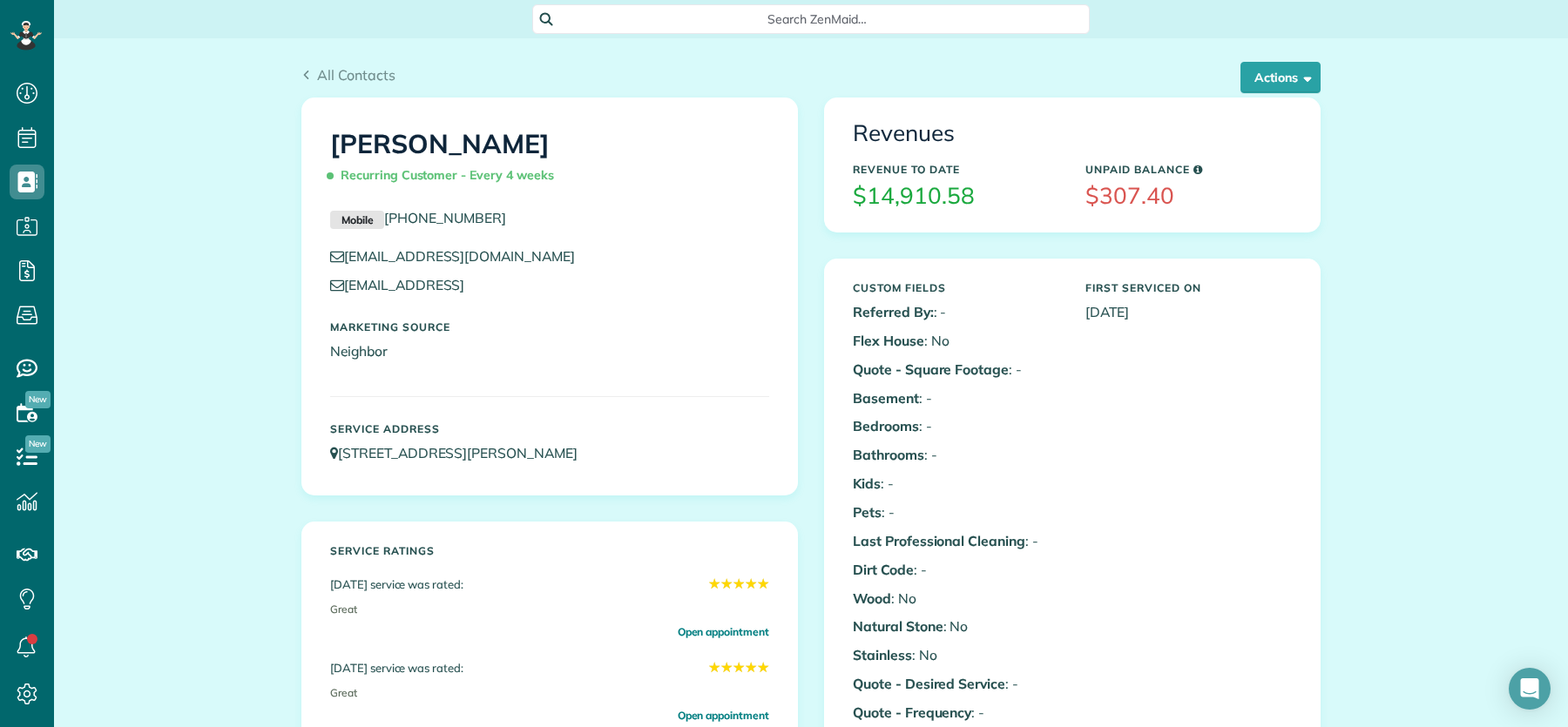
scroll to position [1024, 0]
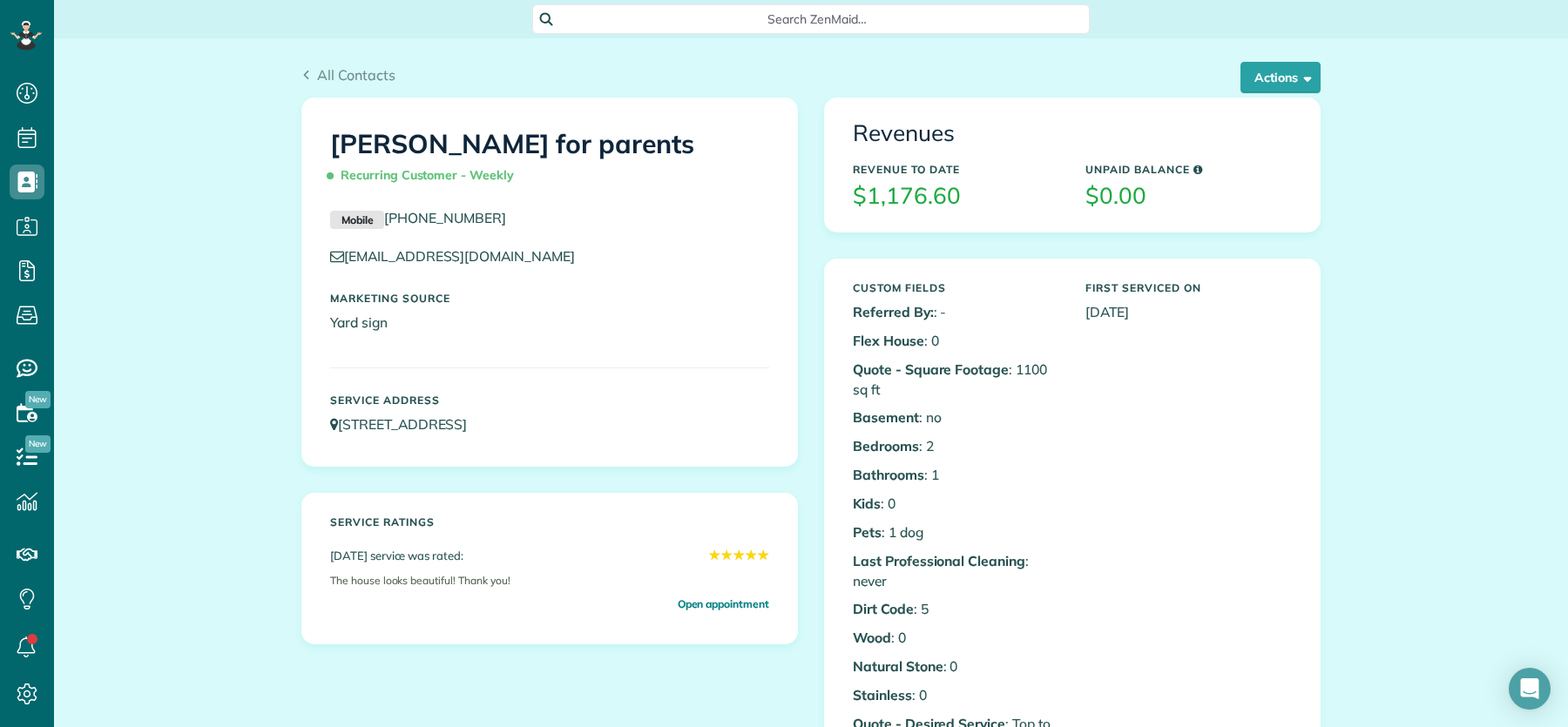
scroll to position [7, 7]
click at [308, 95] on div "All Contacts Actions Edit Add Appointment Recent Activity Send Email Show Past …" at bounding box center [811, 81] width 1019 height 33
drag, startPoint x: 319, startPoint y: 74, endPoint x: 310, endPoint y: 106, distance: 33.2
click at [319, 74] on span "All Contacts" at bounding box center [356, 75] width 79 height 18
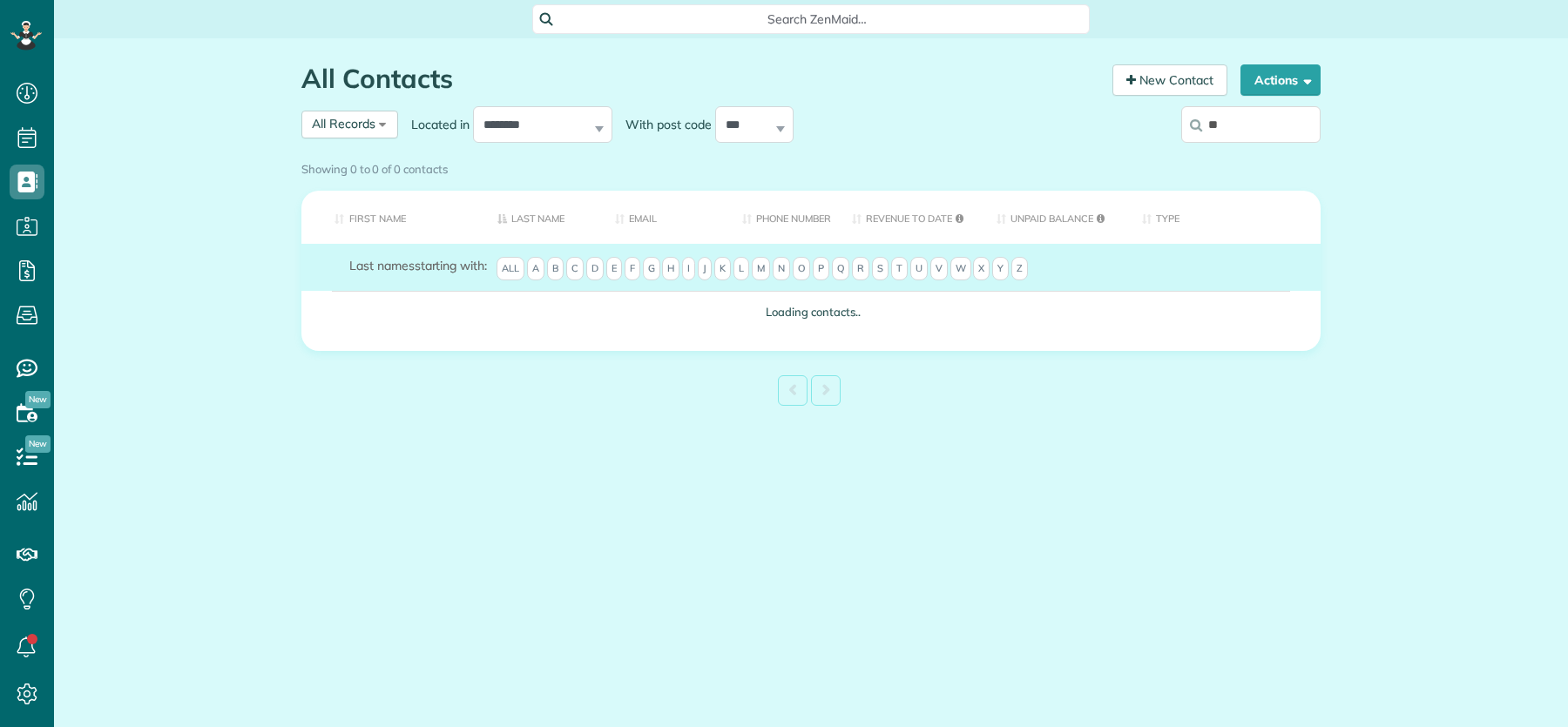
scroll to position [7, 7]
type input "******"
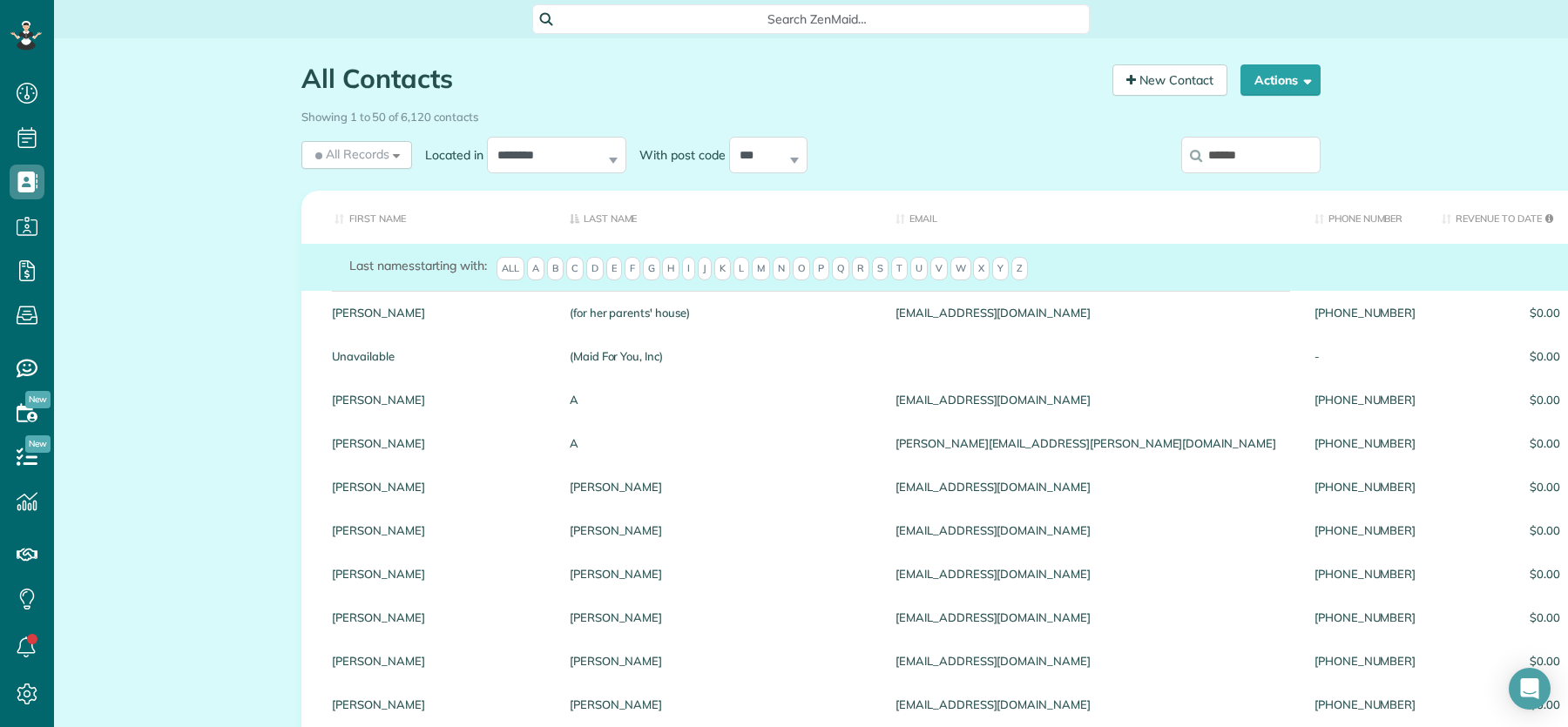
click at [1253, 156] on input "******" at bounding box center [1250, 155] width 139 height 37
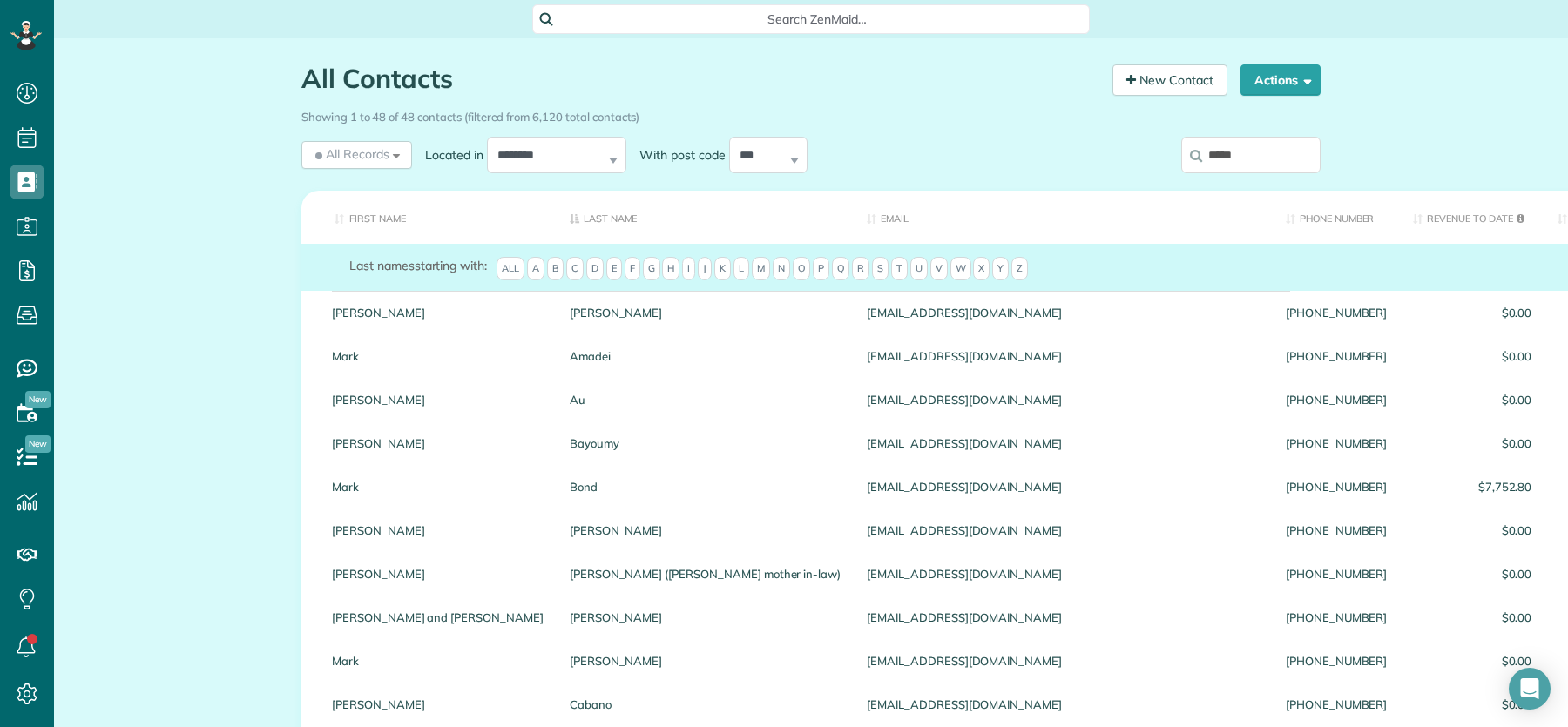
drag, startPoint x: 1238, startPoint y: 145, endPoint x: 1265, endPoint y: 150, distance: 27.5
click at [1239, 145] on input "****" at bounding box center [1250, 155] width 139 height 37
drag, startPoint x: 1237, startPoint y: 154, endPoint x: 1194, endPoint y: 158, distance: 43.2
click at [1194, 157] on input "****" at bounding box center [1250, 155] width 139 height 37
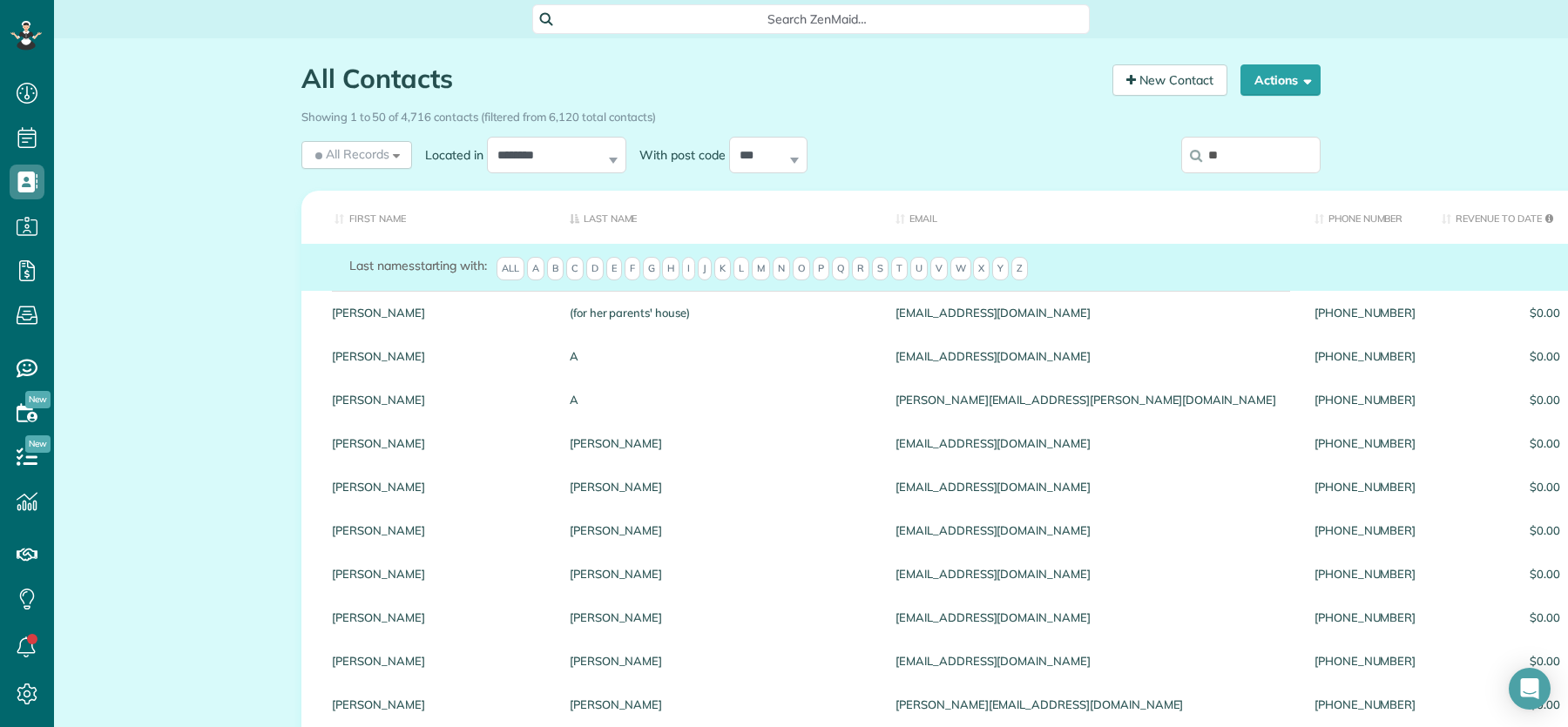
type input "*"
